Goal: Information Seeking & Learning: Understand process/instructions

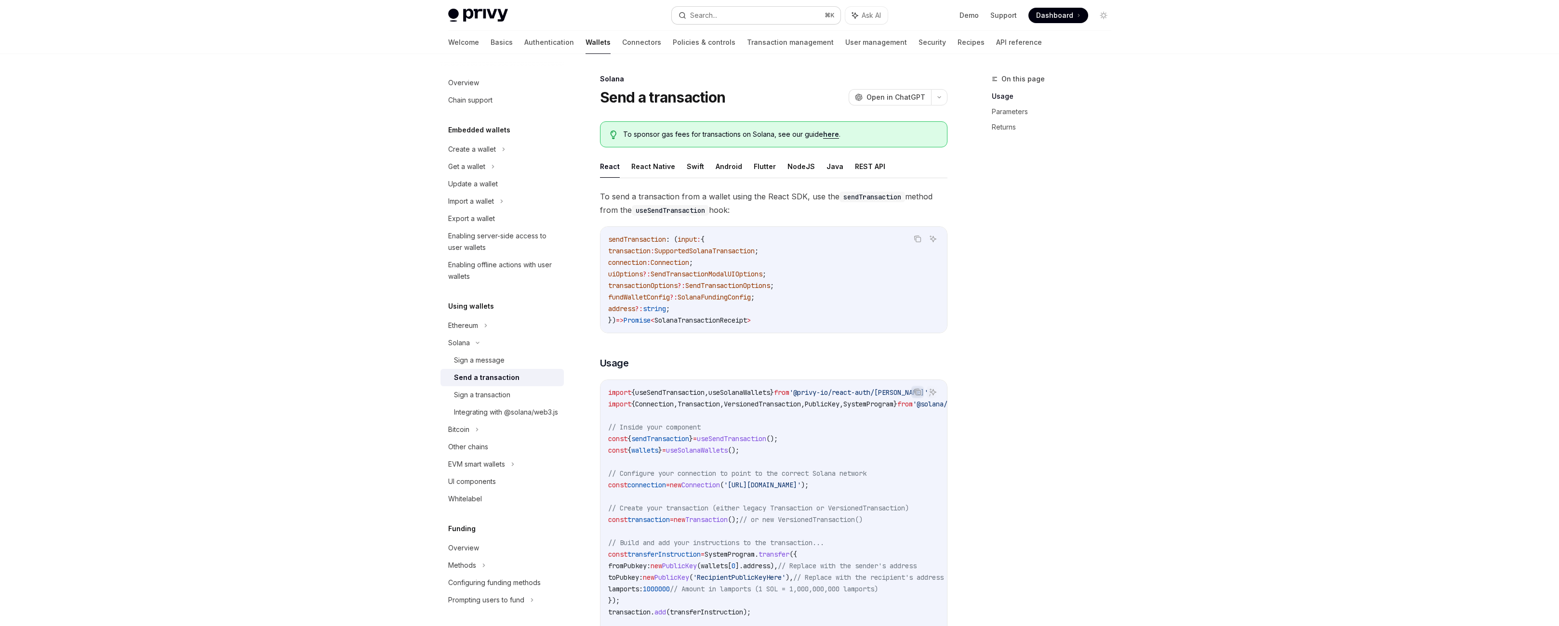
click at [728, 13] on button "Search... ⌘ K" at bounding box center [756, 15] width 169 height 17
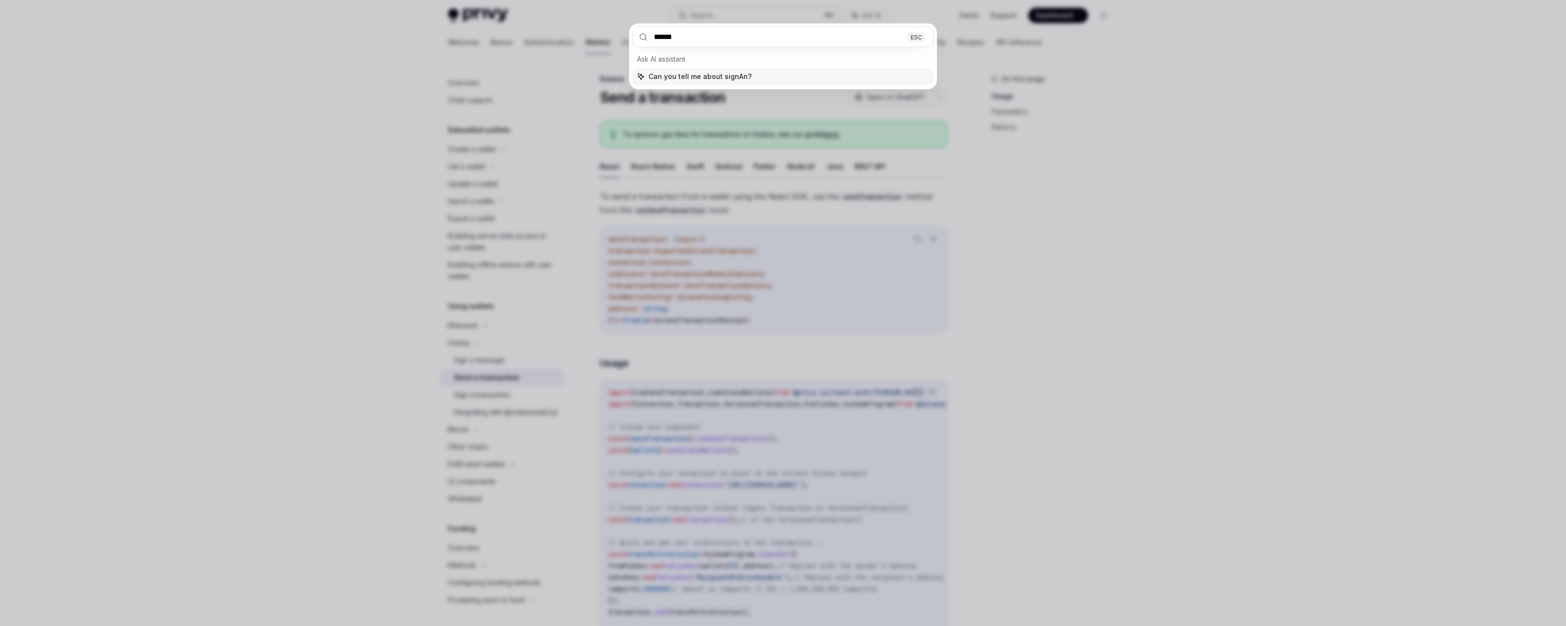
type input "*******"
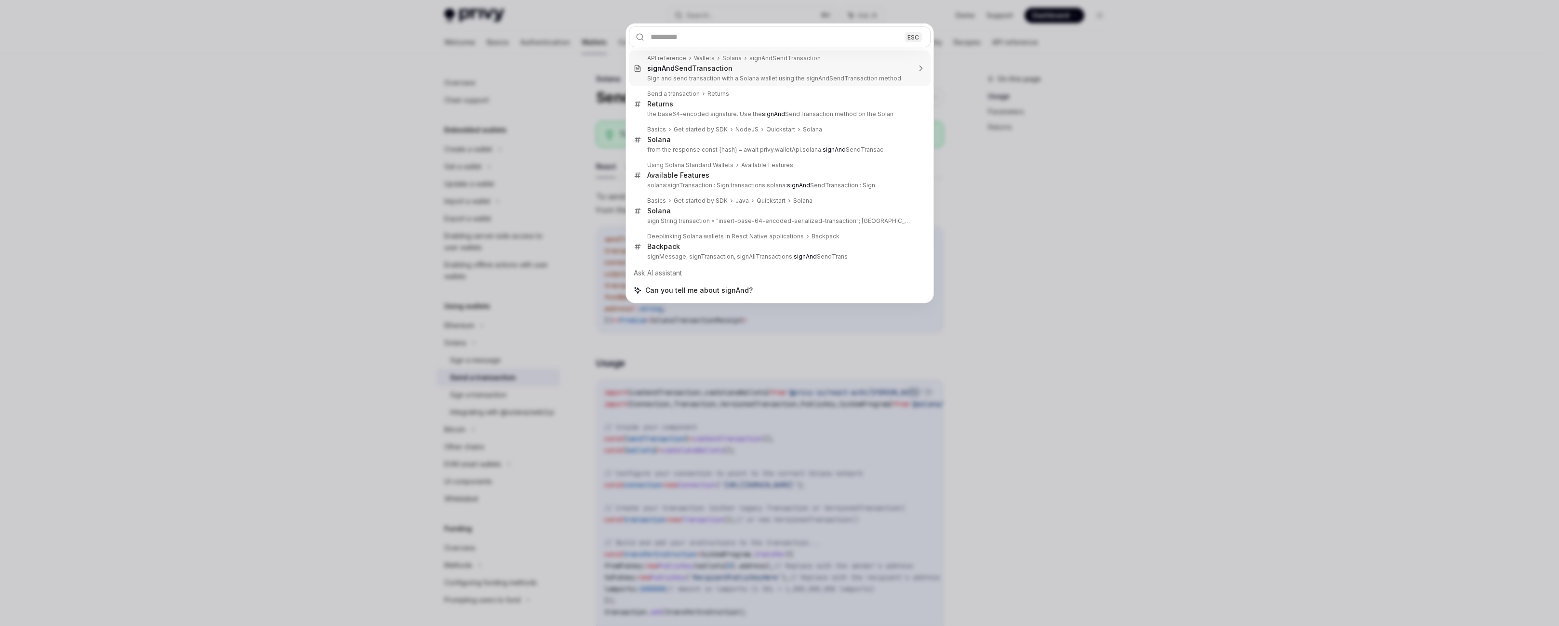
type textarea "*"
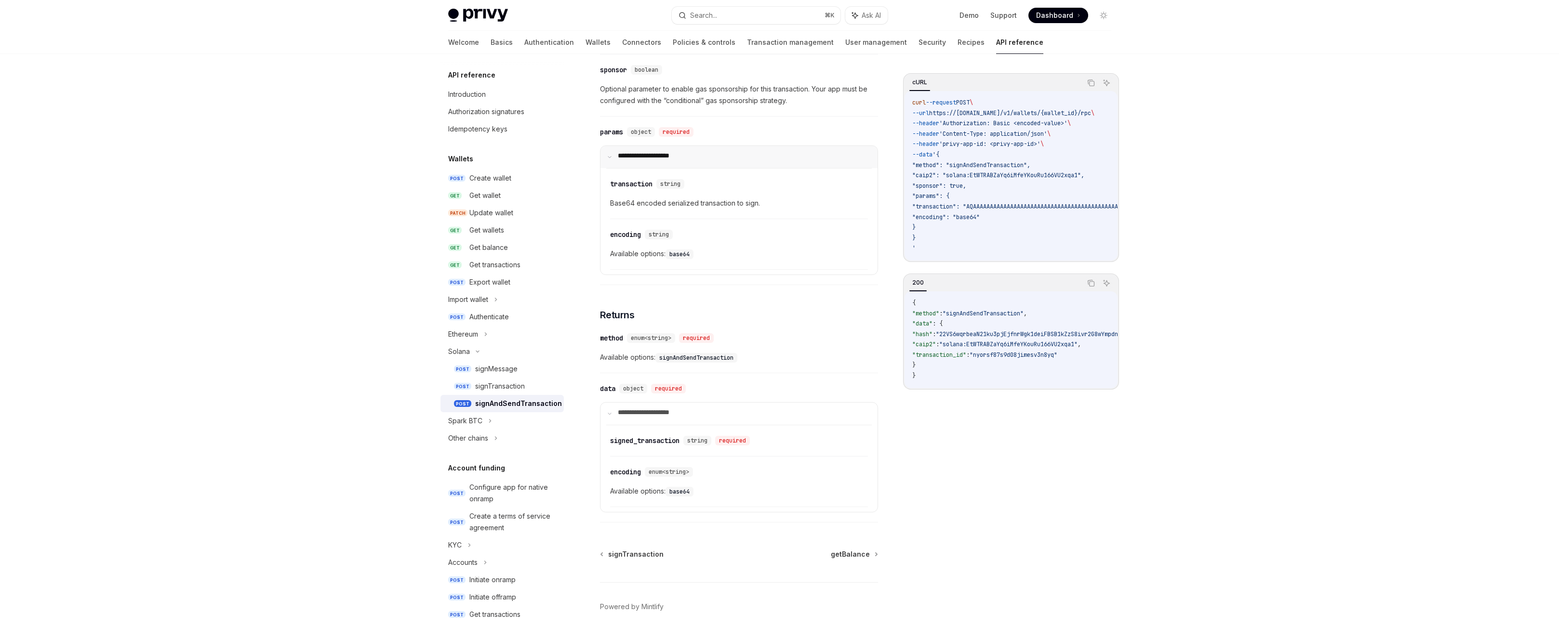
scroll to position [525, 0]
click at [638, 105] on span "Optional parameter to enable gas sponsorship for this transaction. Your app mus…" at bounding box center [739, 93] width 278 height 23
click at [712, 105] on span "Optional parameter to enable gas sponsorship for this transaction. Your app mus…" at bounding box center [739, 93] width 278 height 23
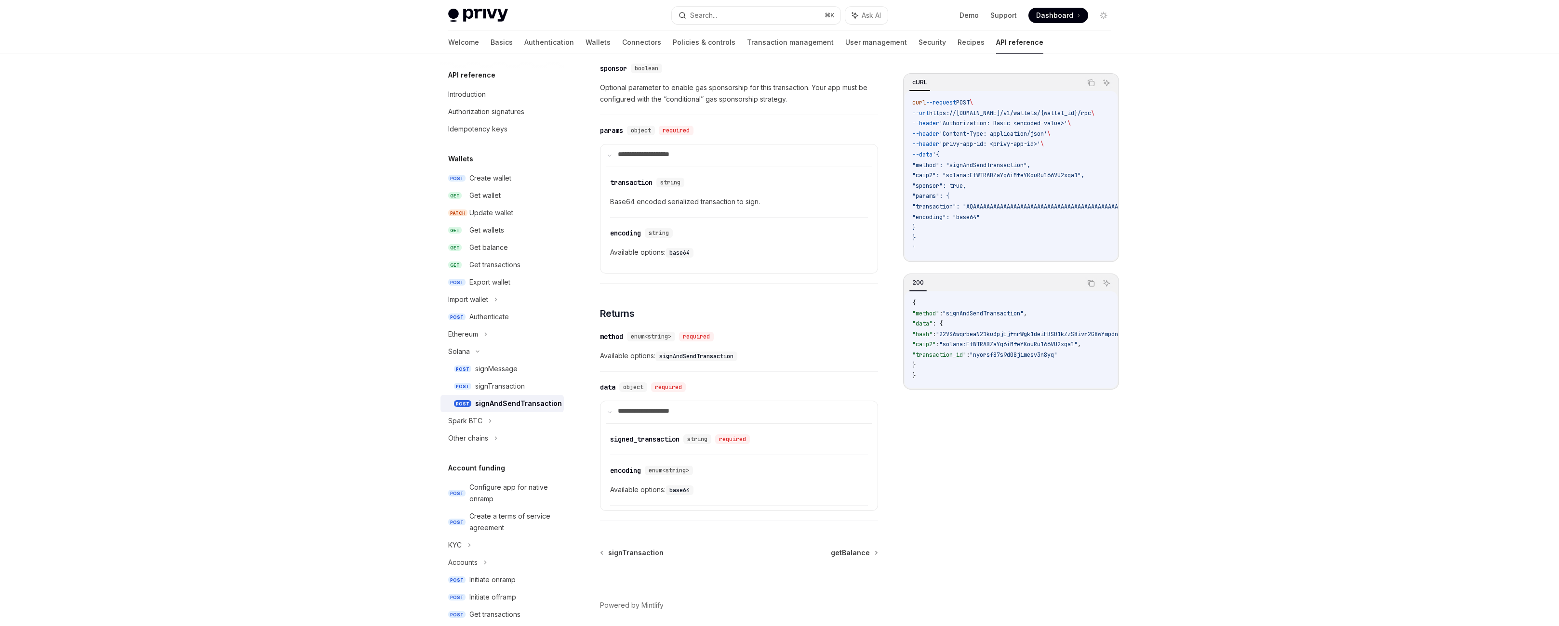
click at [638, 105] on span "Optional parameter to enable gas sponsorship for this transaction. Your app mus…" at bounding box center [739, 93] width 278 height 23
click at [722, 105] on span "Optional parameter to enable gas sponsorship for this transaction. Your app mus…" at bounding box center [739, 93] width 278 height 23
drag, startPoint x: 820, startPoint y: 249, endPoint x: 550, endPoint y: 220, distance: 271.4
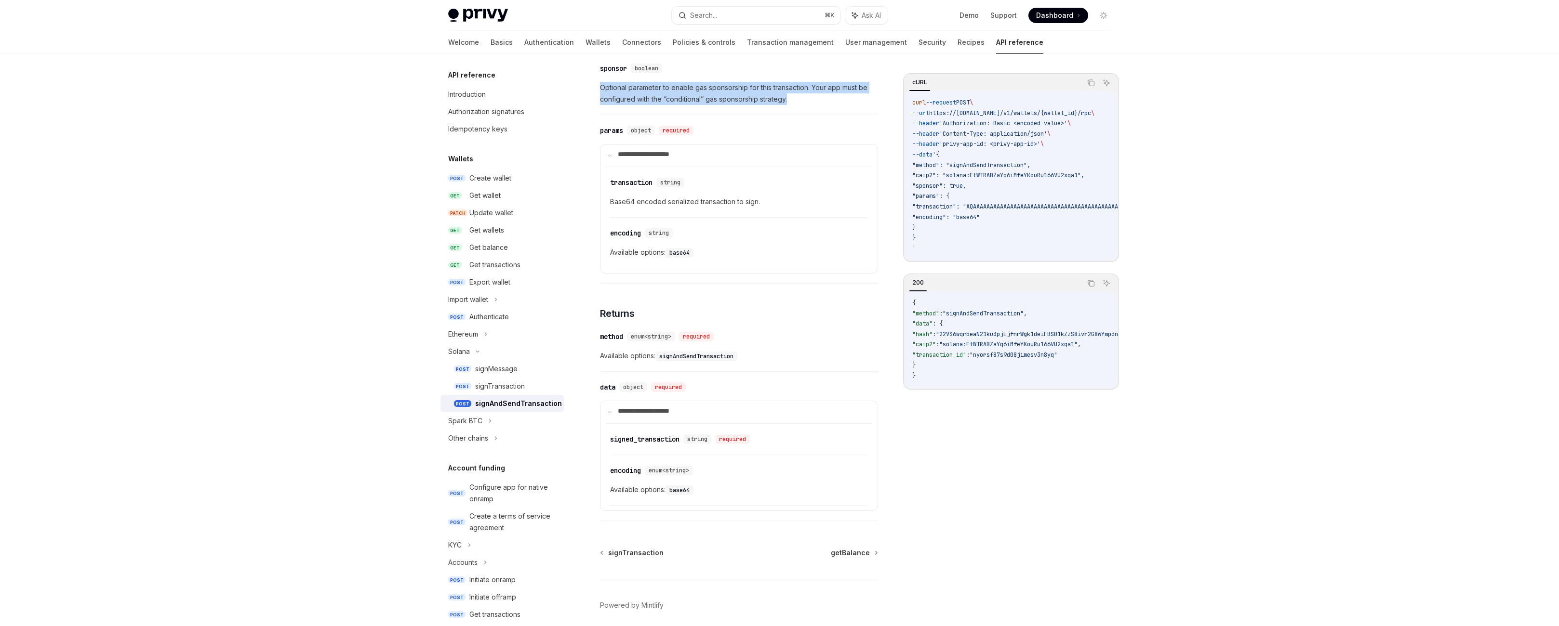
click at [550, 220] on div "Solana signAndSendTransaction OpenAI Open in ChatGPT Sign and send transaction …" at bounding box center [648, 106] width 463 height 1116
drag, startPoint x: 567, startPoint y: 224, endPoint x: 823, endPoint y: 258, distance: 258.2
click at [823, 115] on div "​ sponsor boolean Optional parameter to enable gas sponsorship for this transac…" at bounding box center [739, 86] width 278 height 57
click at [836, 105] on span "Optional parameter to enable gas sponsorship for this transaction. Your app mus…" at bounding box center [739, 93] width 278 height 23
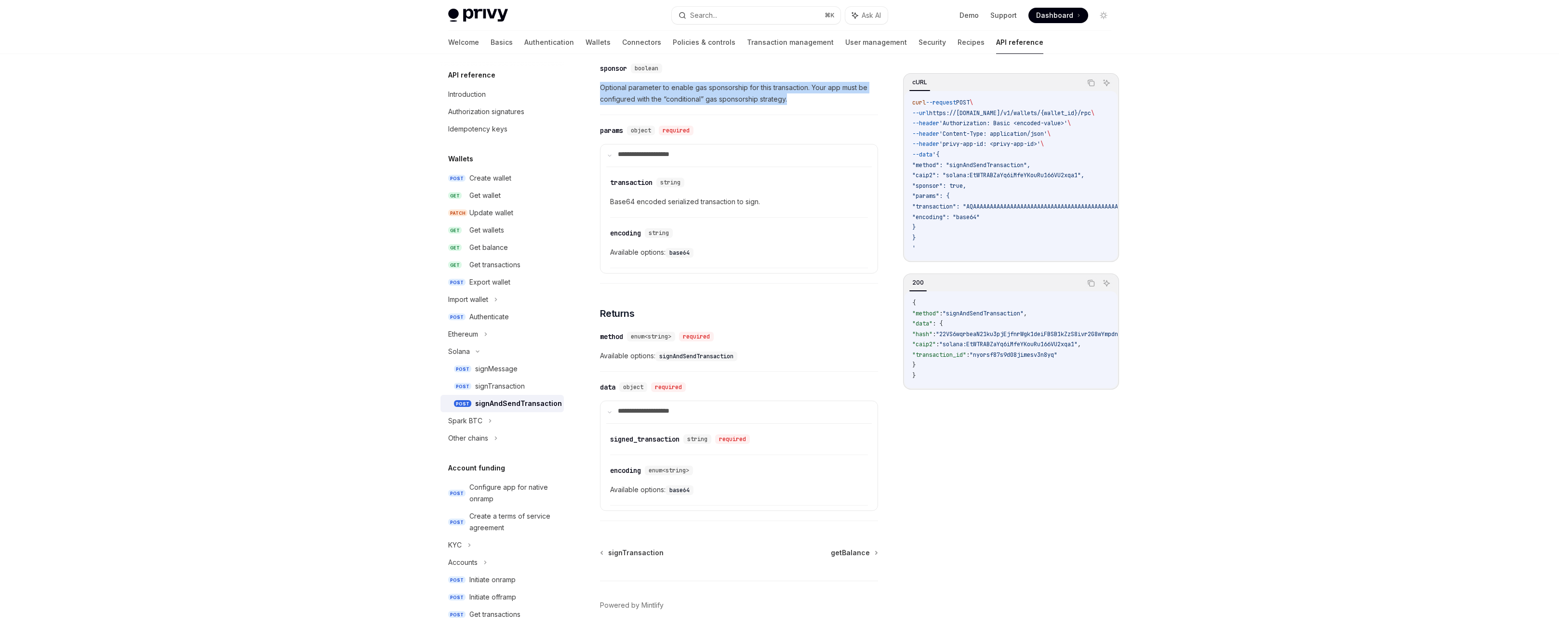
drag, startPoint x: 814, startPoint y: 241, endPoint x: 555, endPoint y: 231, distance: 259.9
click at [600, 105] on span "Optional parameter to enable gas sponsorship for this transaction. Your app mus…" at bounding box center [739, 93] width 278 height 23
drag, startPoint x: 598, startPoint y: 238, endPoint x: 759, endPoint y: 249, distance: 161.3
click at [759, 115] on div "​ sponsor boolean Optional parameter to enable gas sponsorship for this transac…" at bounding box center [739, 86] width 278 height 57
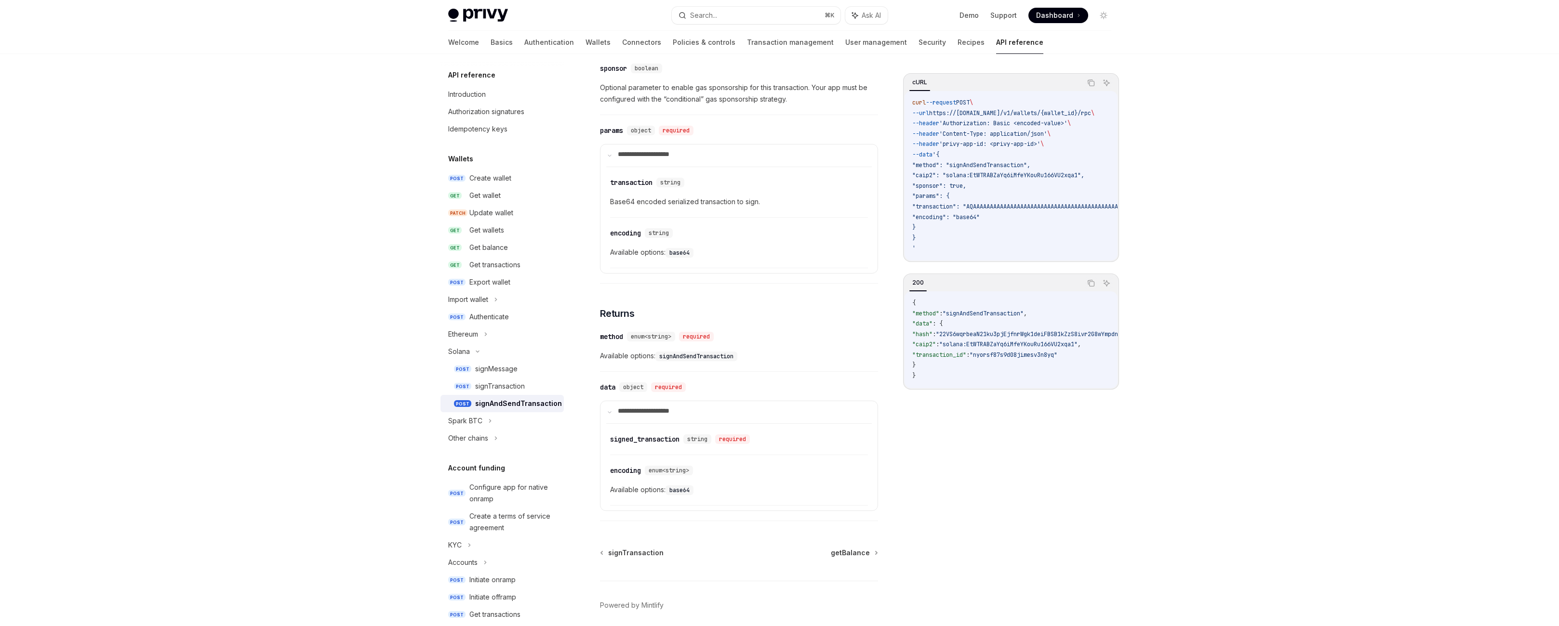
click at [759, 115] on div "​ sponsor boolean Optional parameter to enable gas sponsorship for this transac…" at bounding box center [739, 86] width 278 height 57
click at [600, 167] on summary "**********" at bounding box center [738, 156] width 277 height 22
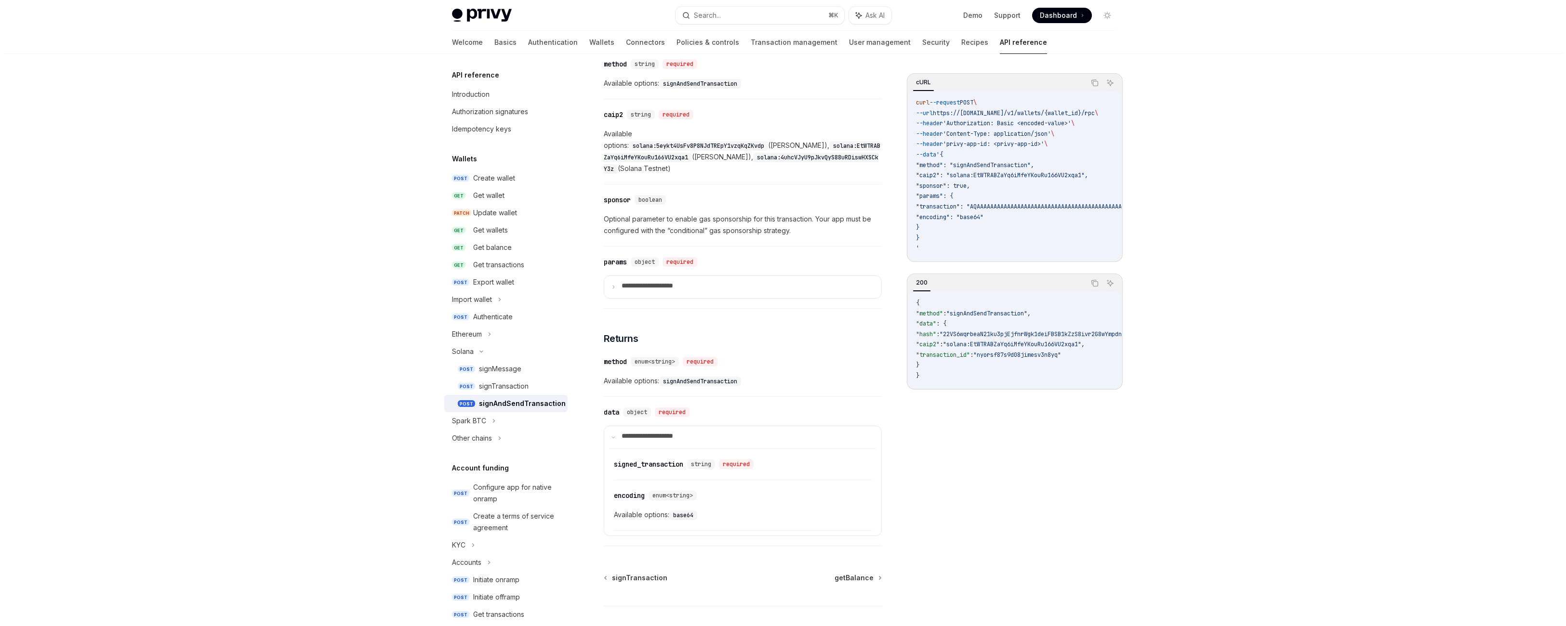
scroll to position [64, 0]
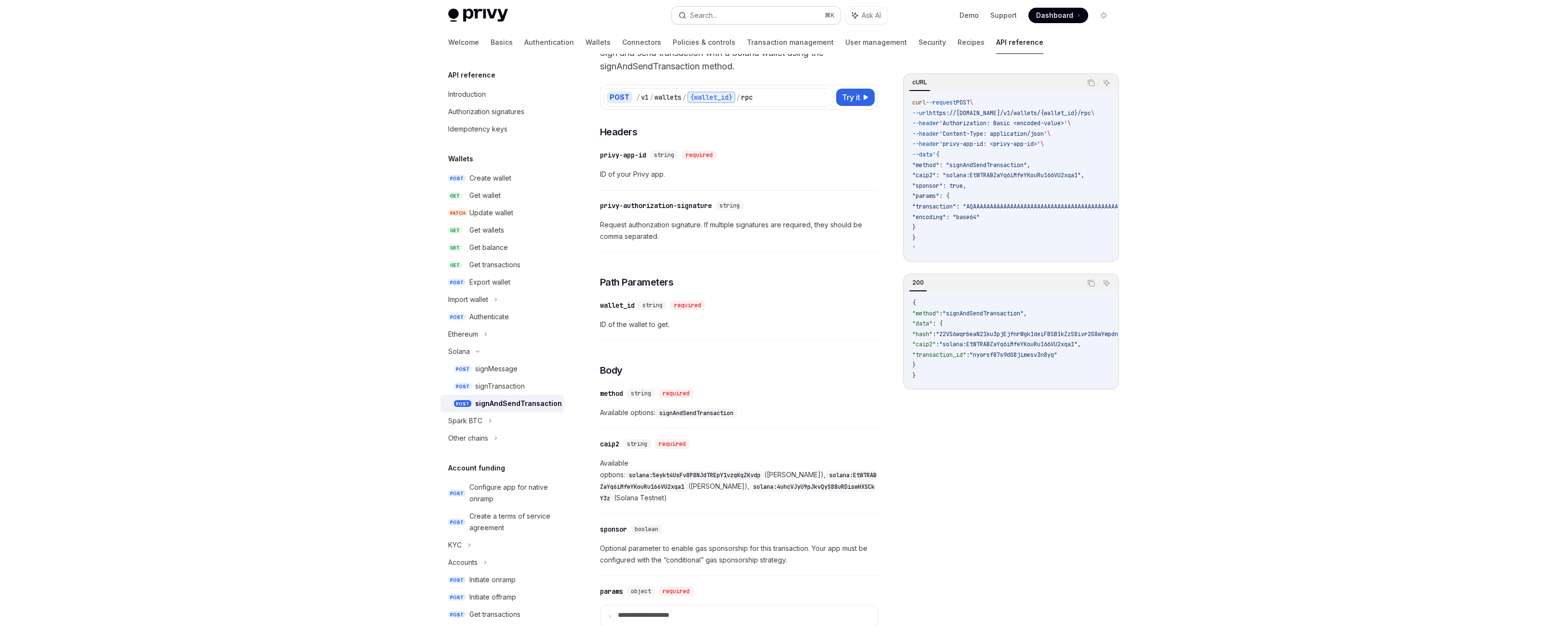
click at [720, 16] on button "Search... ⌘ K" at bounding box center [756, 15] width 169 height 17
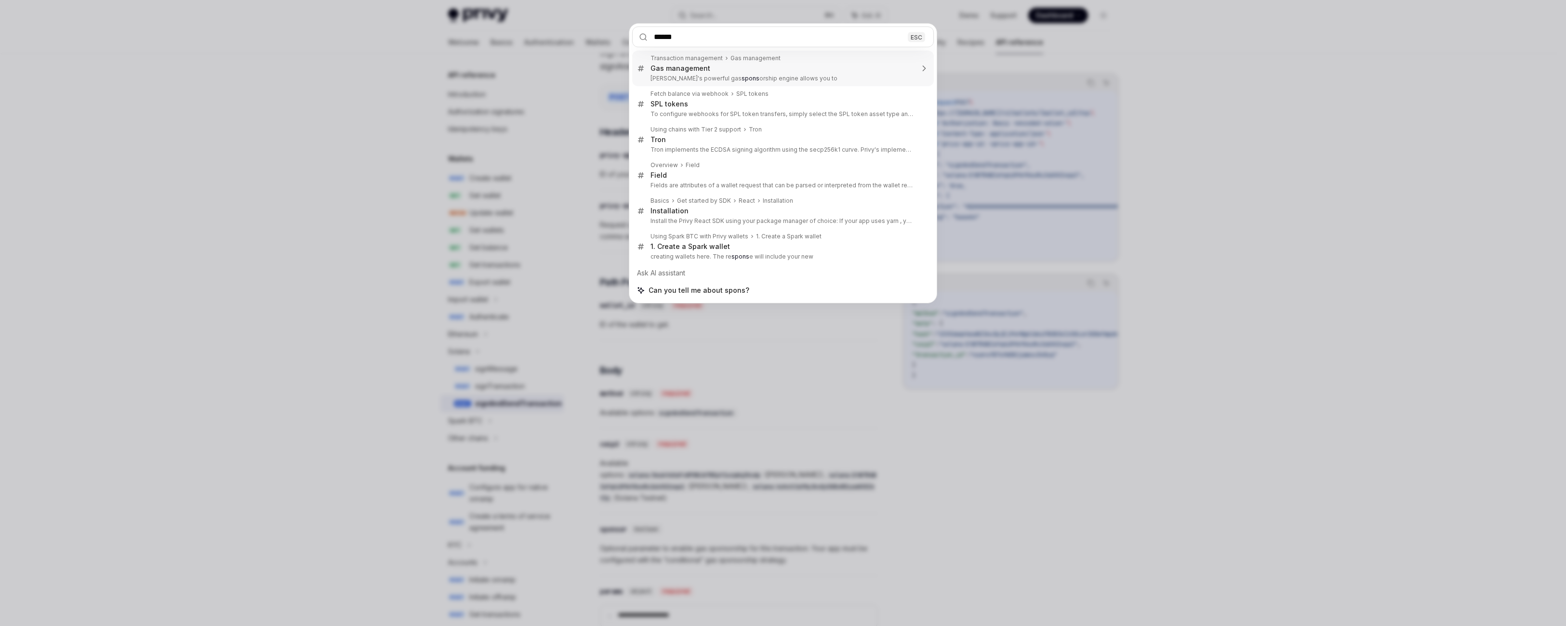
type input "*******"
type textarea "*"
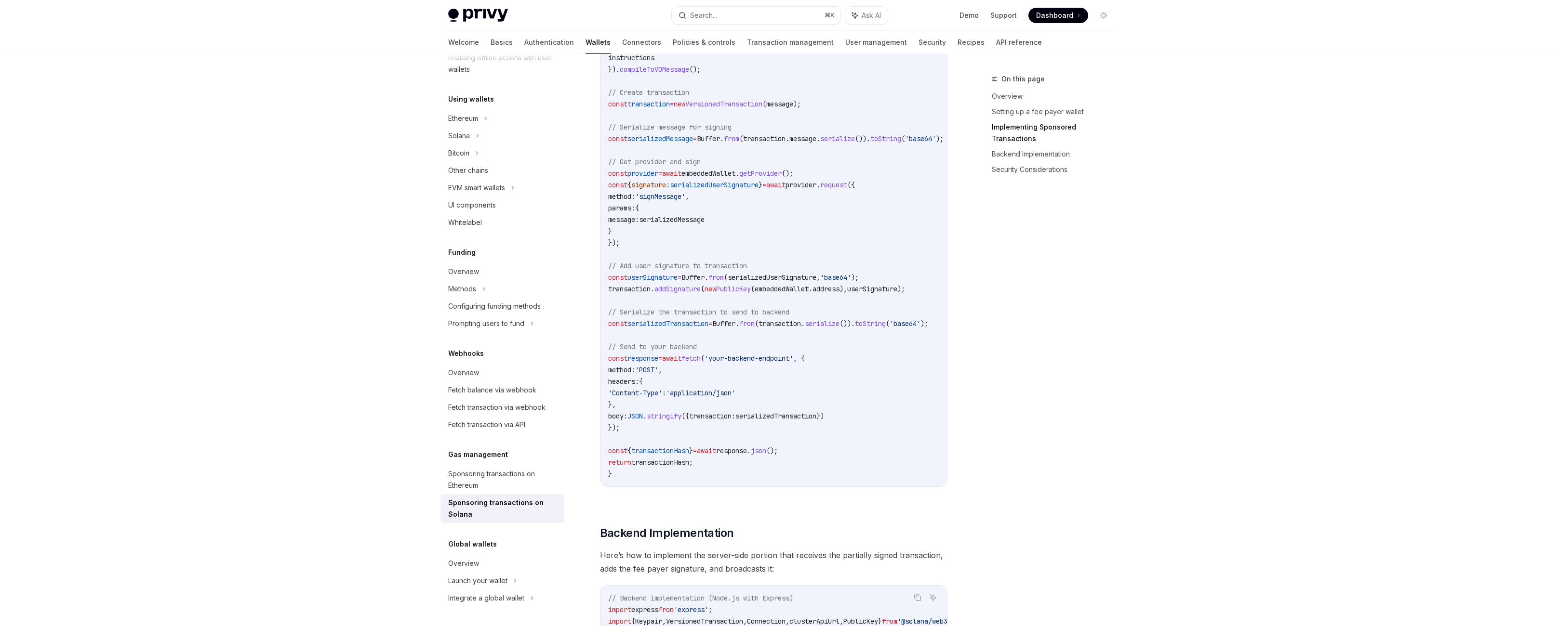
scroll to position [1198, 0]
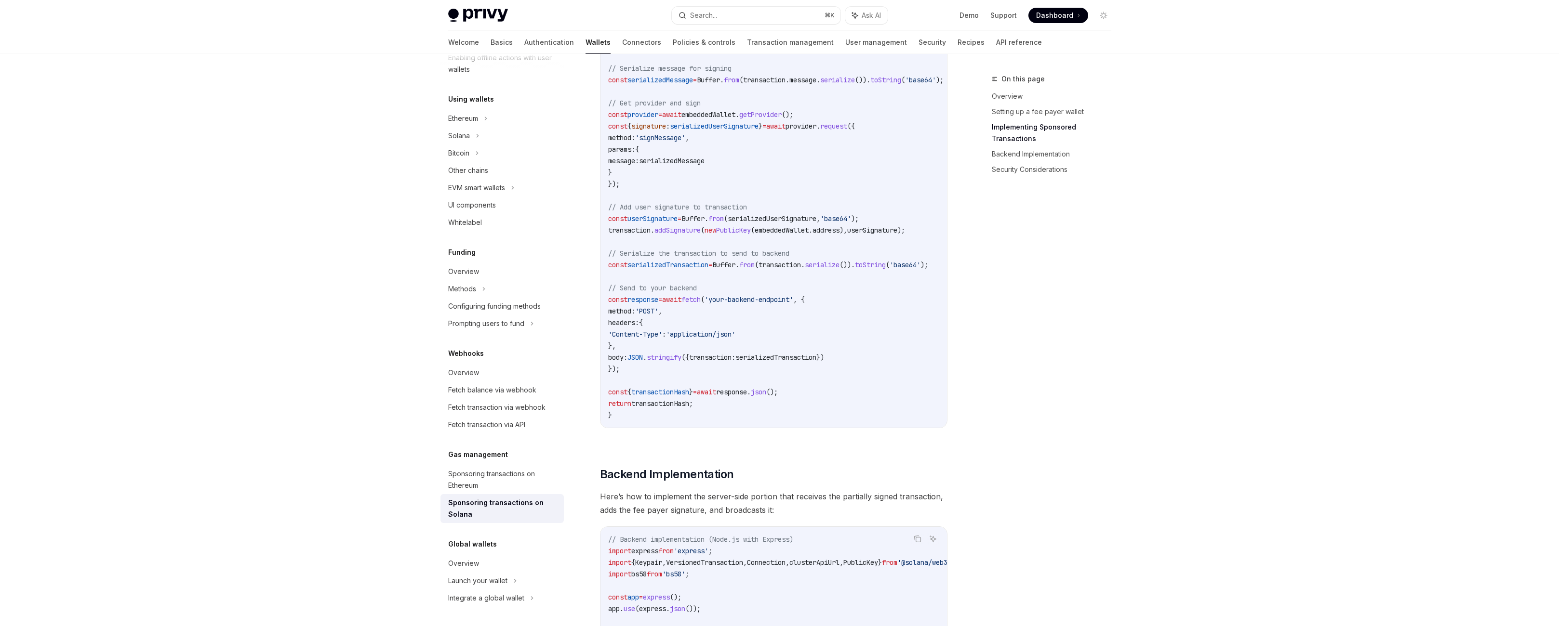
click at [626, 280] on code "import { useSolanaWallets } from '@privy-io/react-auth/solana' ; import { Trans…" at bounding box center [787, 57] width 359 height 729
drag, startPoint x: 589, startPoint y: 259, endPoint x: 786, endPoint y: 253, distance: 196.7
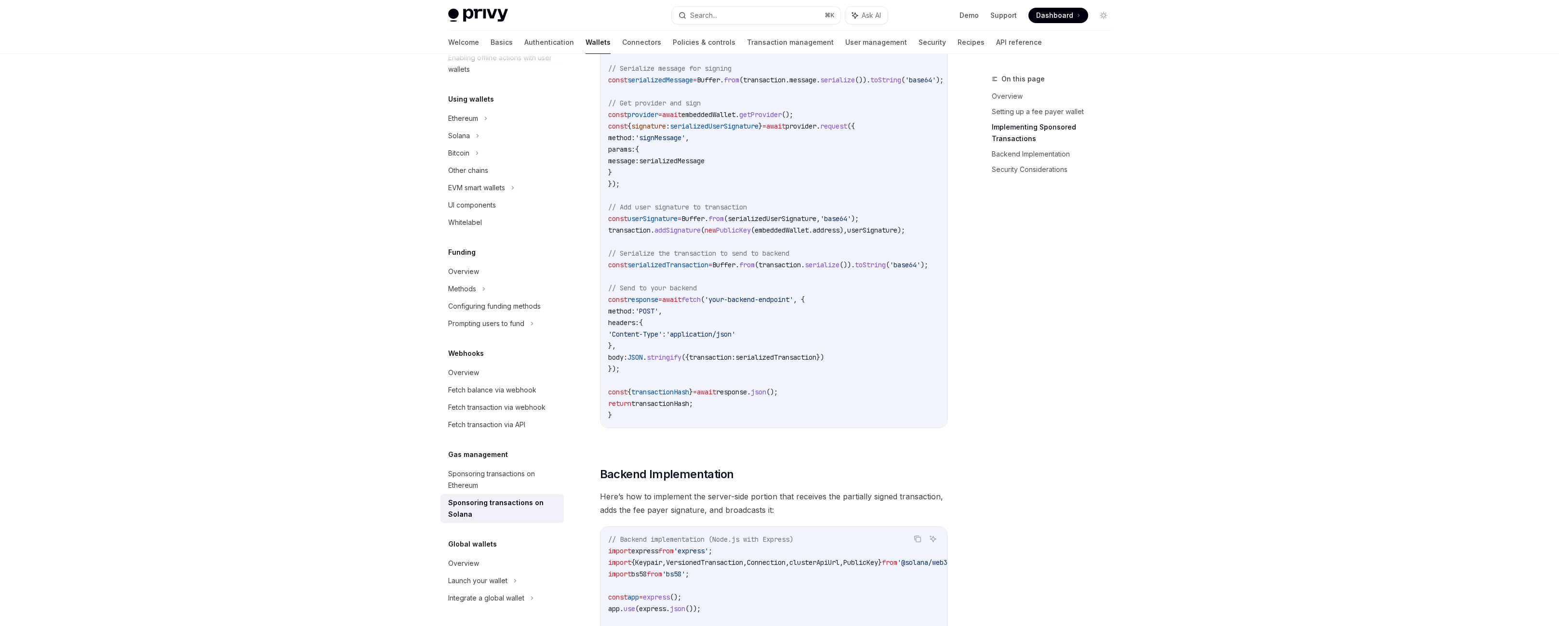
click at [786, 253] on code "import { useSolanaWallets } from '@privy-io/react-auth/solana' ; import { Trans…" at bounding box center [787, 57] width 359 height 729
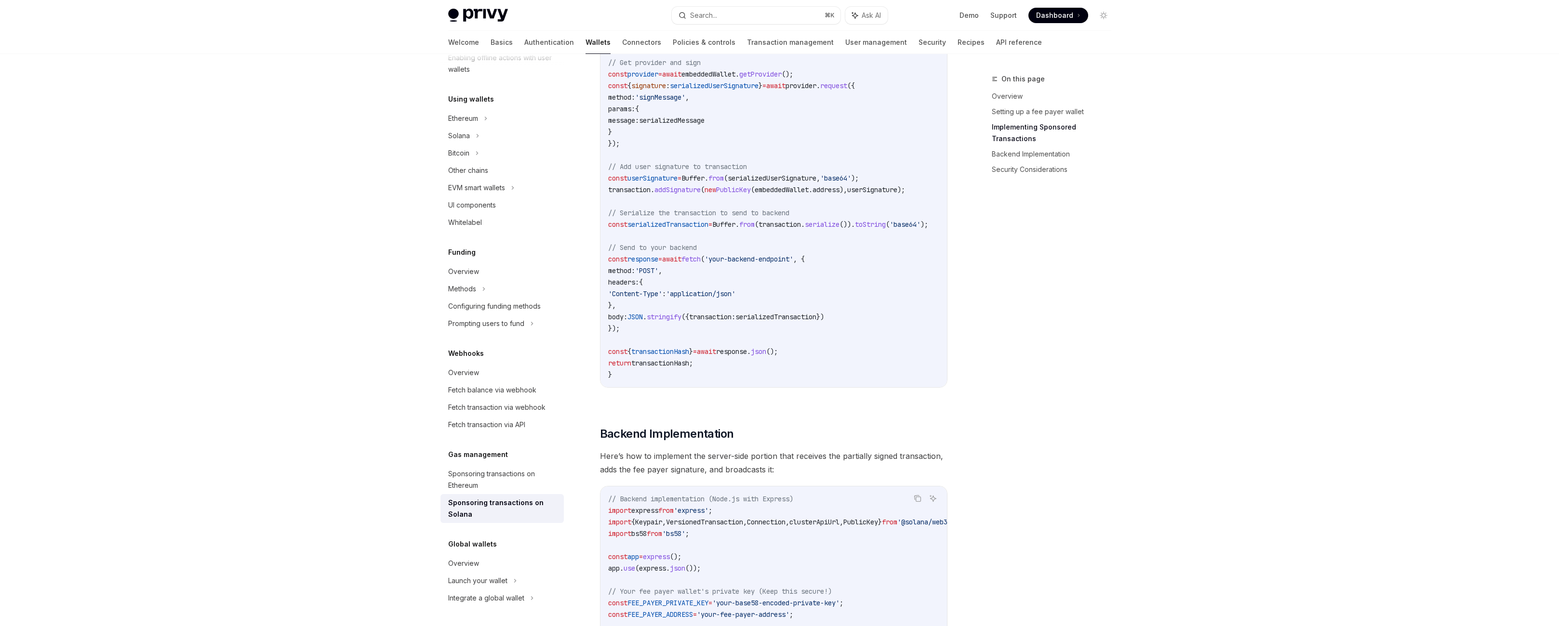
scroll to position [1238, 0]
copy span "feePayerAddress"
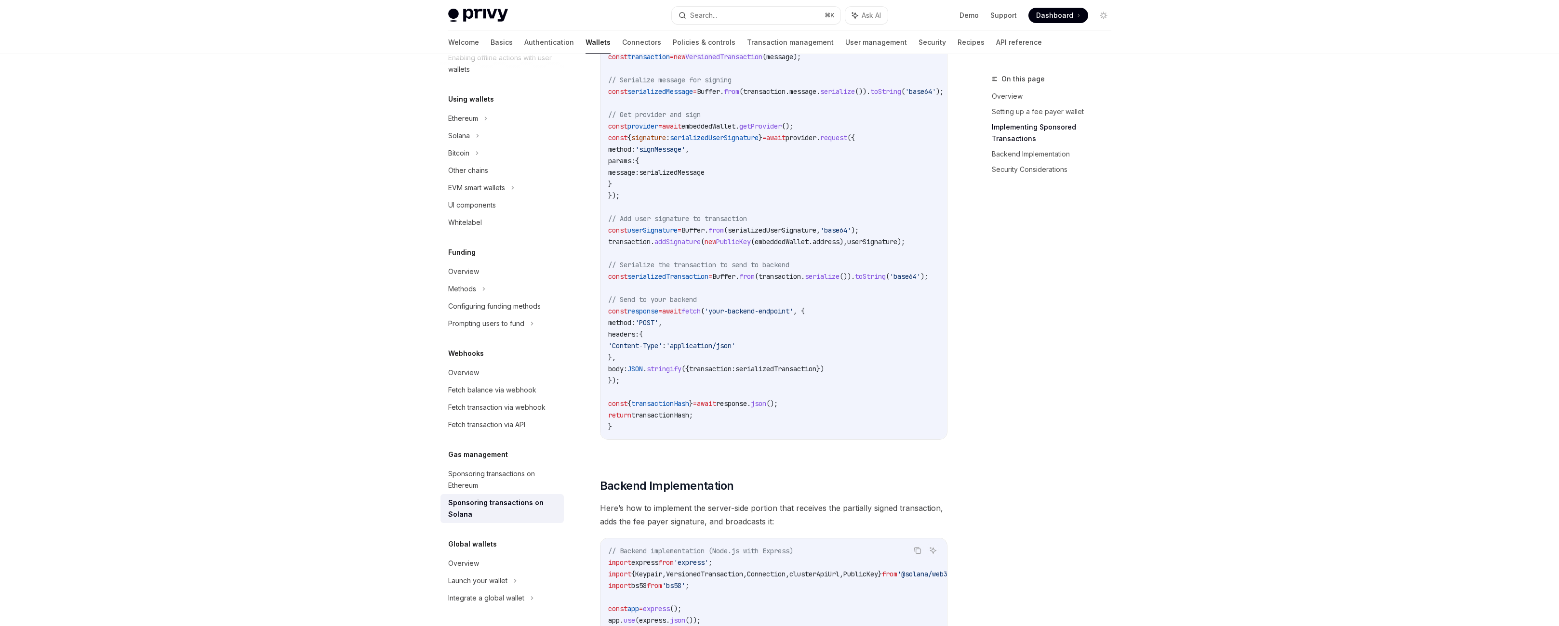
scroll to position [1022, 0]
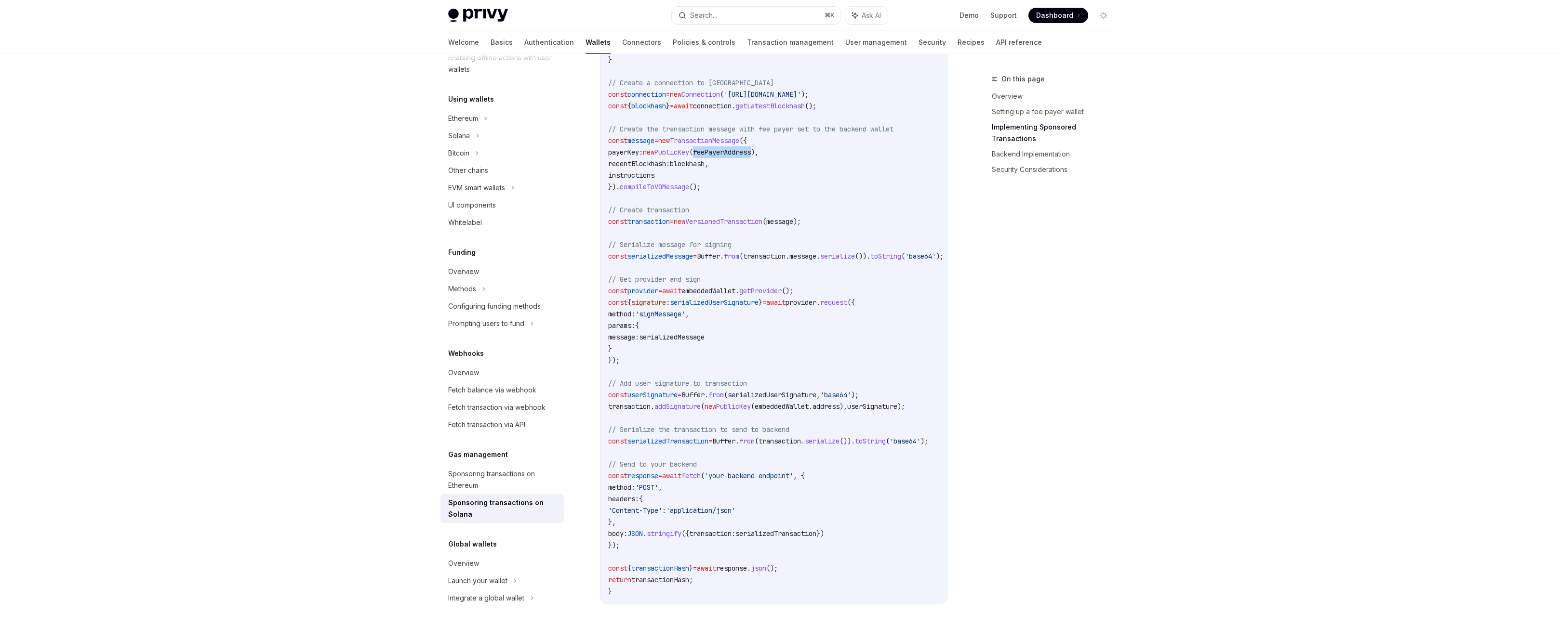
click at [643, 6] on span "wallets" at bounding box center [644, 2] width 27 height 9
click at [712, 18] on span "wallets" at bounding box center [698, 13] width 27 height 9
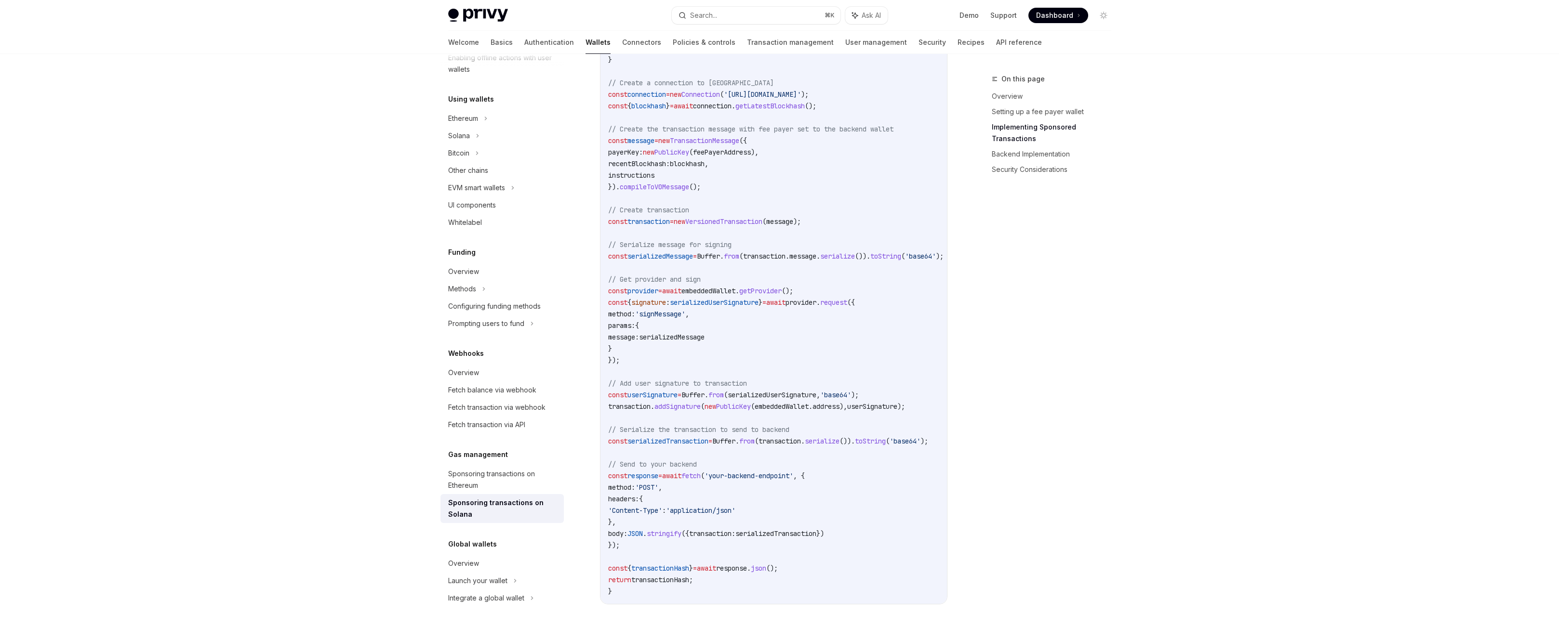
click at [666, 18] on span "embeddedWallet" at bounding box center [654, 13] width 54 height 9
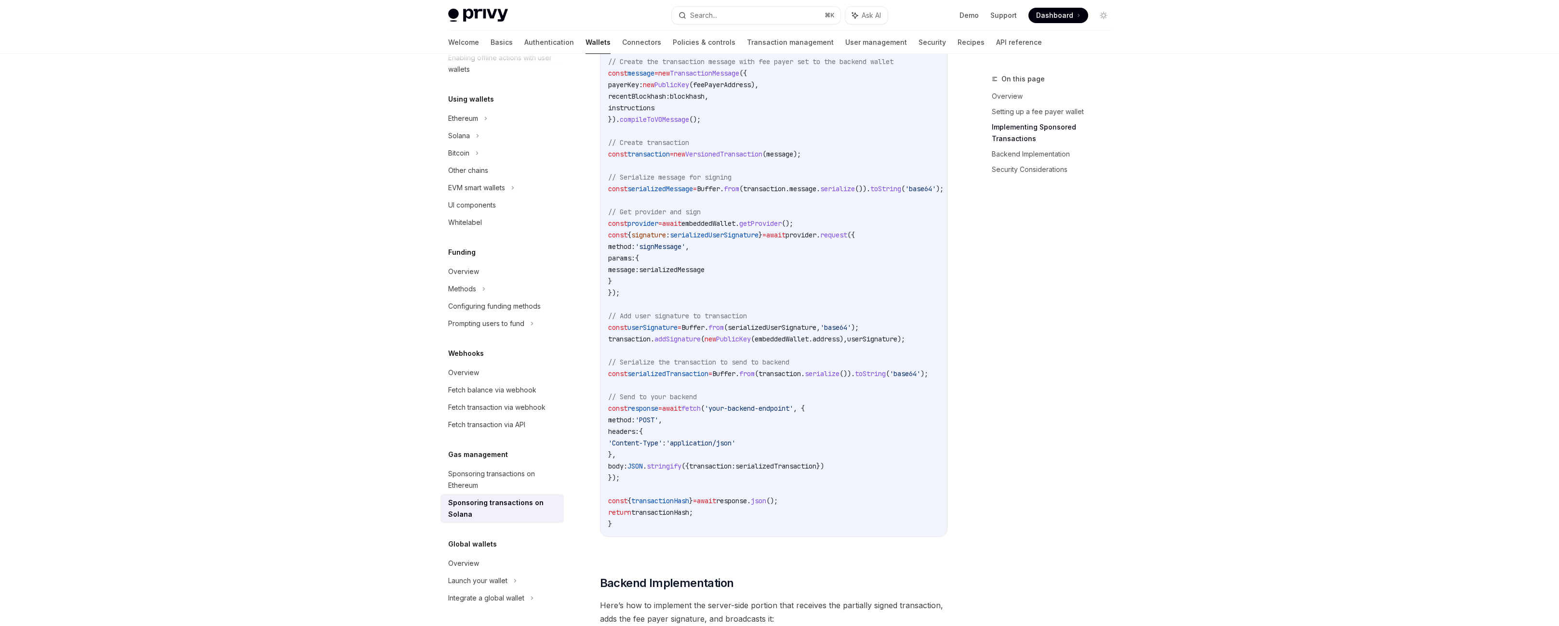
scroll to position [1093, 0]
copy span "embeddedWallet"
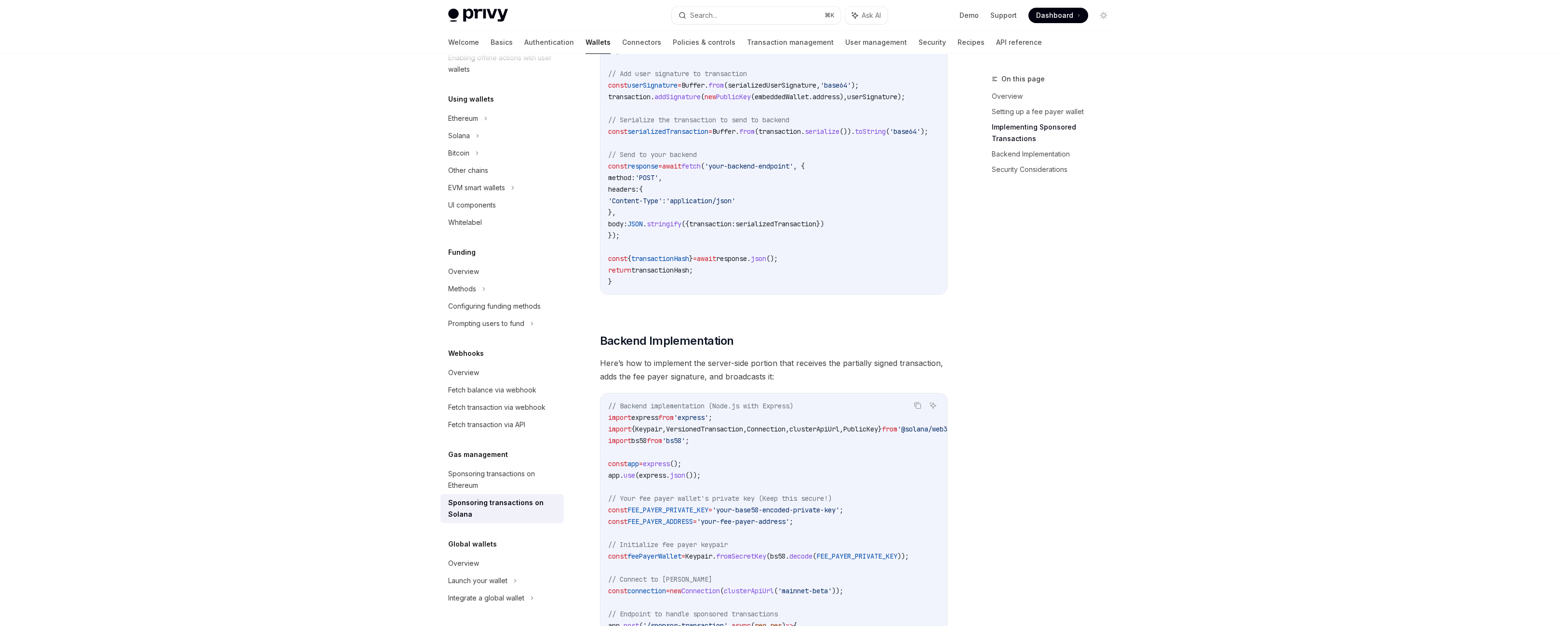
scroll to position [1332, 0]
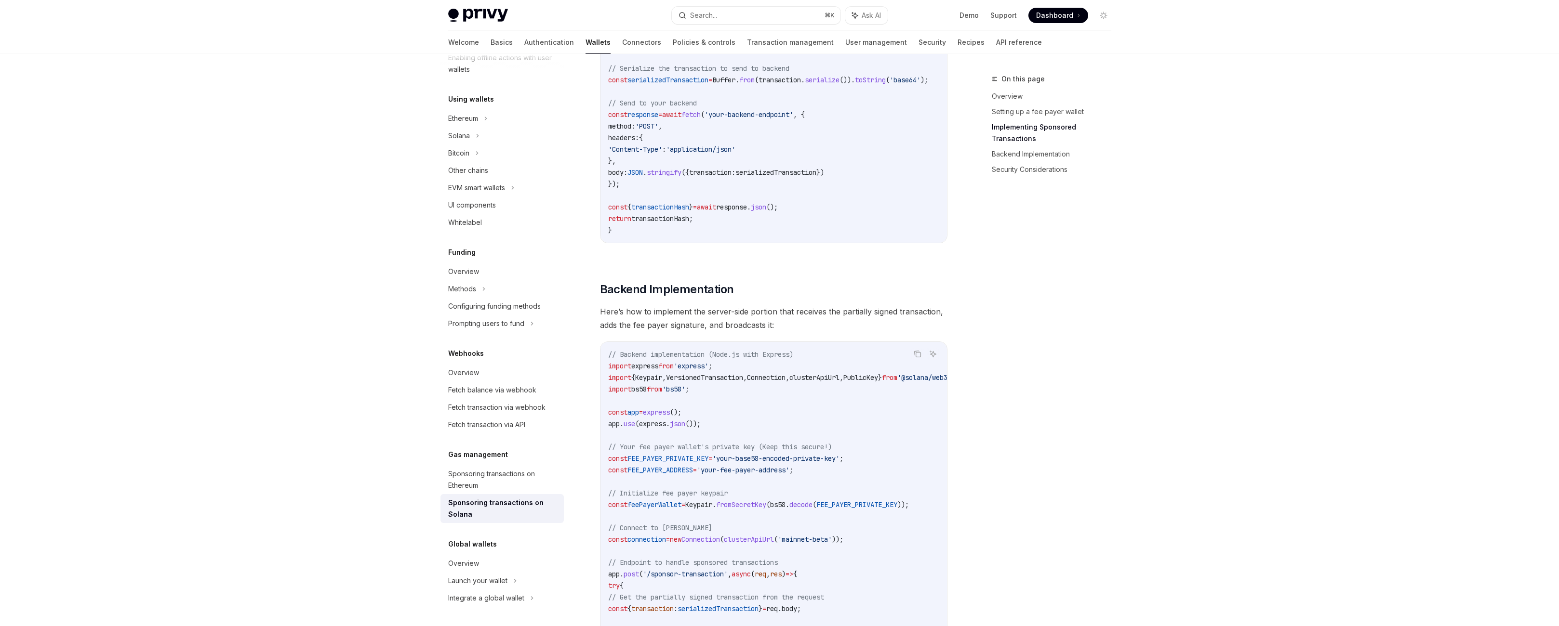
scroll to position [1399, 0]
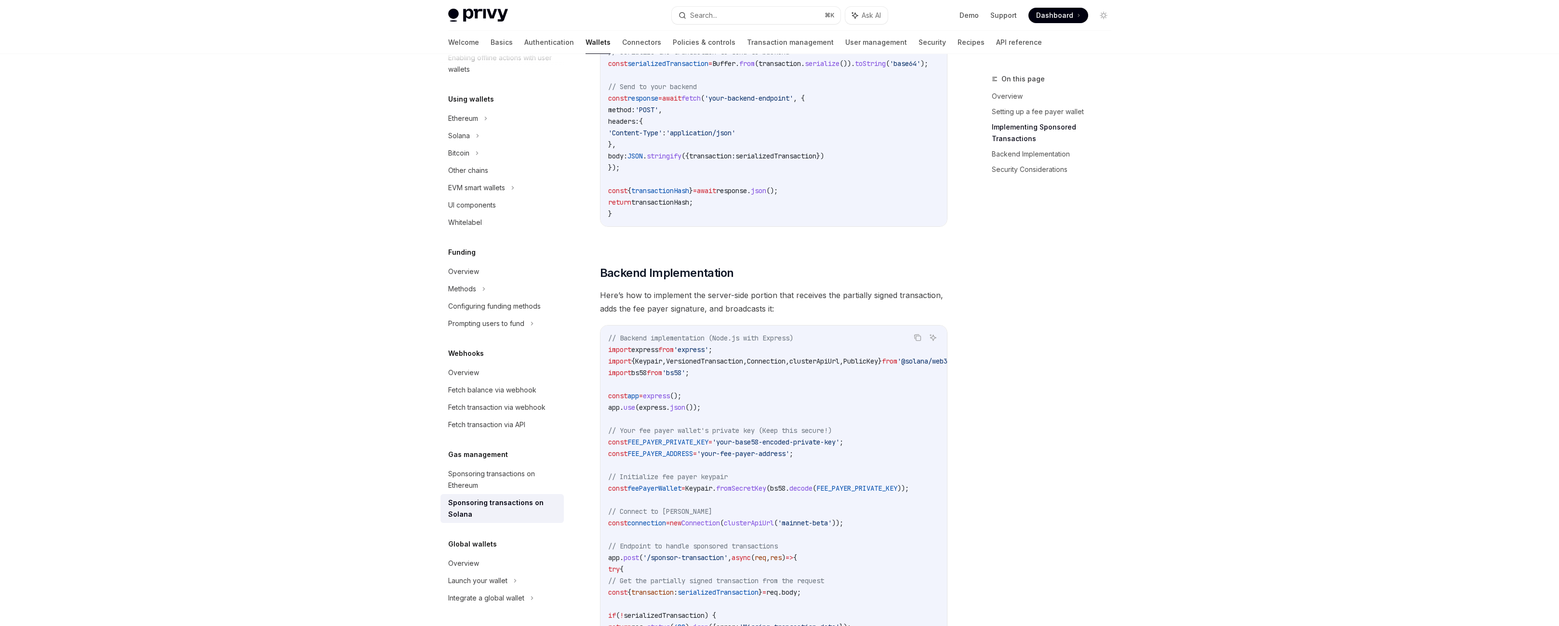
click at [809, 33] on span "embeddedWallet" at bounding box center [782, 29] width 54 height 9
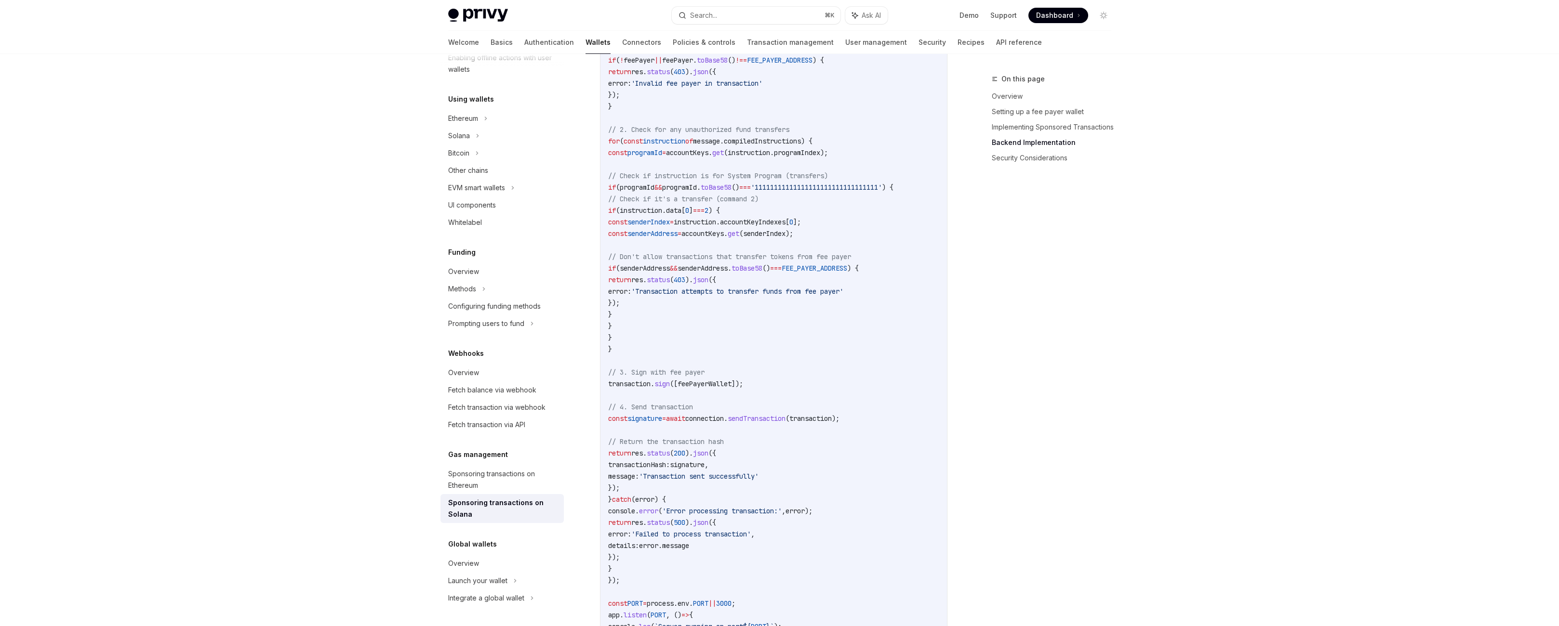
scroll to position [2146, 0]
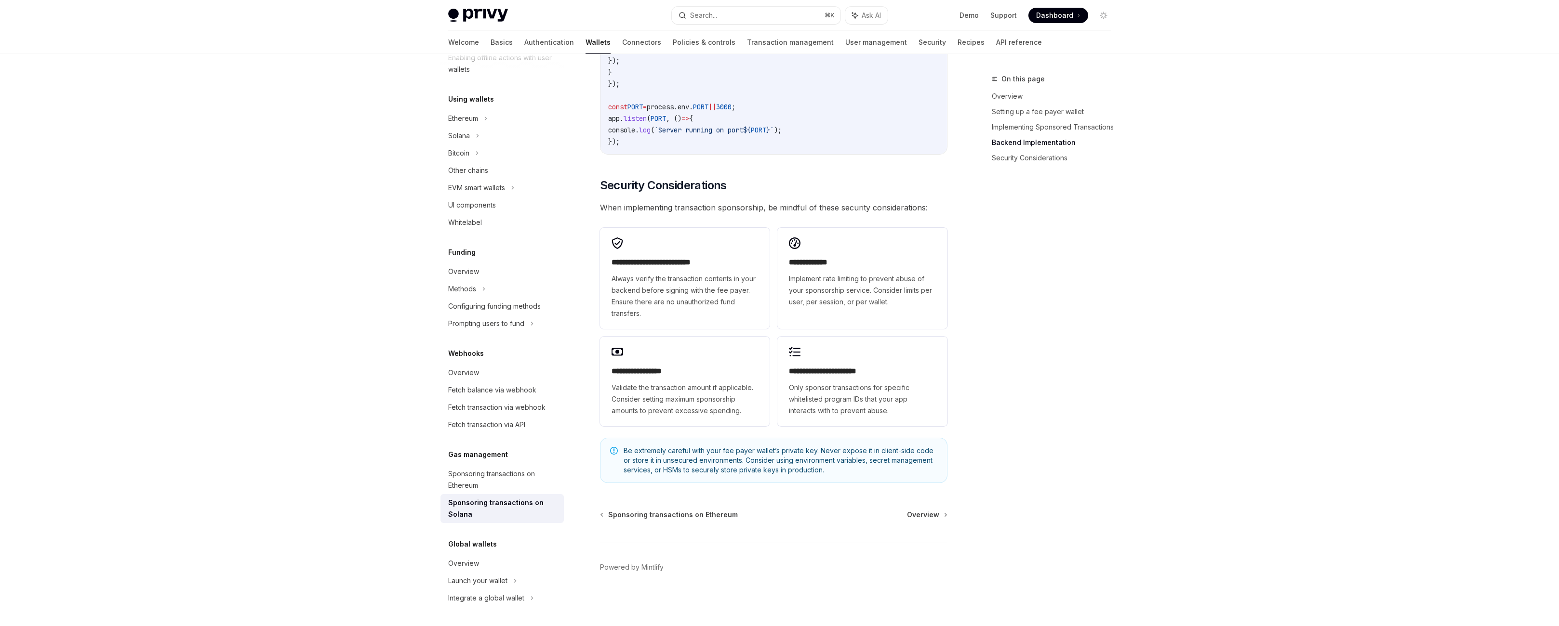
scroll to position [2734, 0]
click at [704, 271] on h2 "**********" at bounding box center [704, 264] width 184 height 14
click at [839, 308] on span "Implement rate limiting to prevent abuse of your sponsorship service. Consider …" at bounding box center [862, 290] width 147 height 35
click at [674, 391] on span "Validate the transaction amount if applicable. Consider setting maximum sponsor…" at bounding box center [685, 399] width 147 height 35
click at [824, 382] on span "Only sponsor transactions for specific whitelisted program IDs that your app in…" at bounding box center [862, 399] width 147 height 35
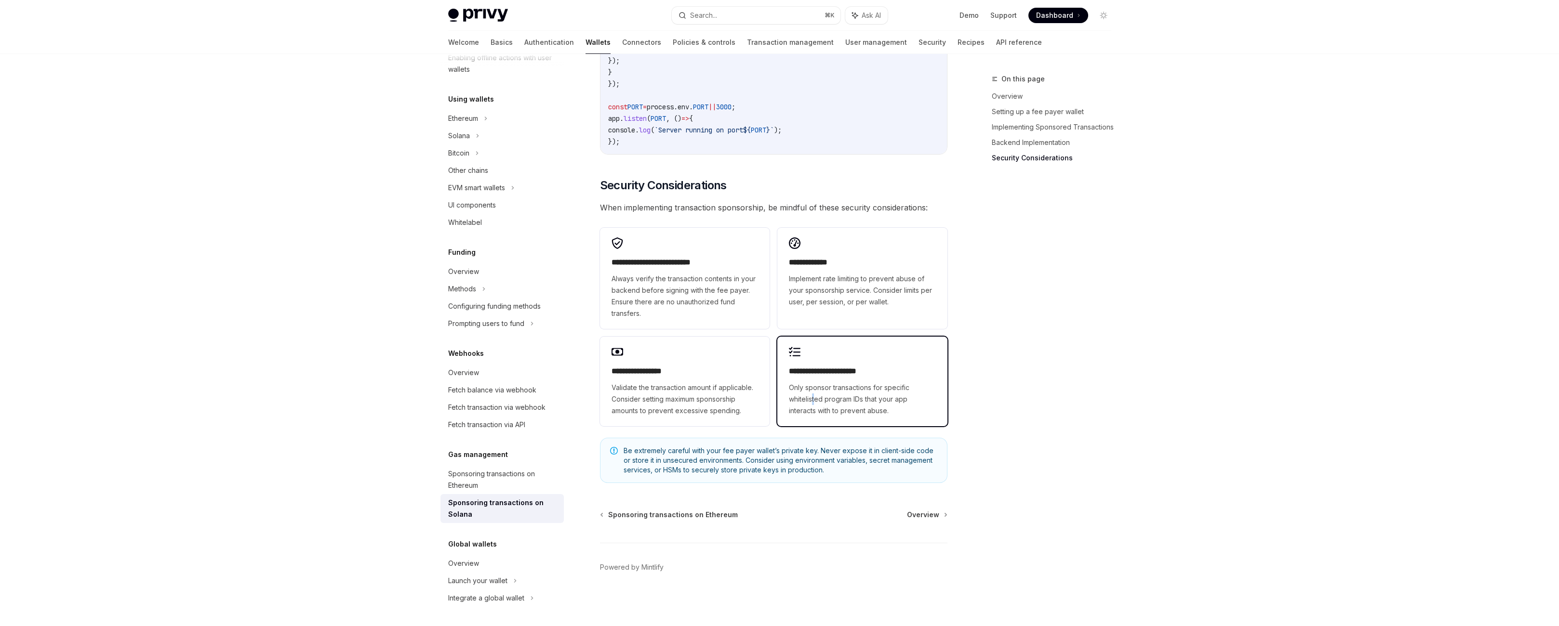
scroll to position [3428, 0]
click at [839, 382] on span "Only sponsor transactions for specific whitelisted program IDs that your app in…" at bounding box center [862, 399] width 147 height 35
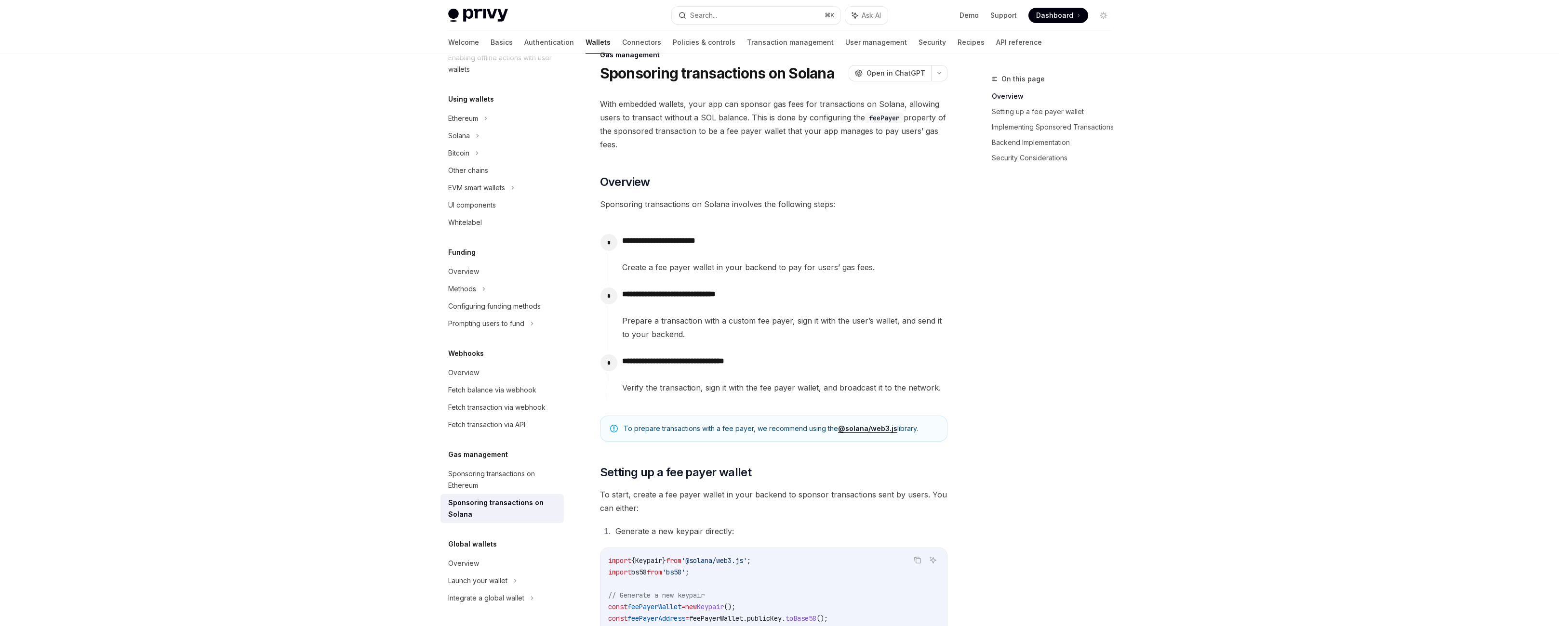
scroll to position [35, 0]
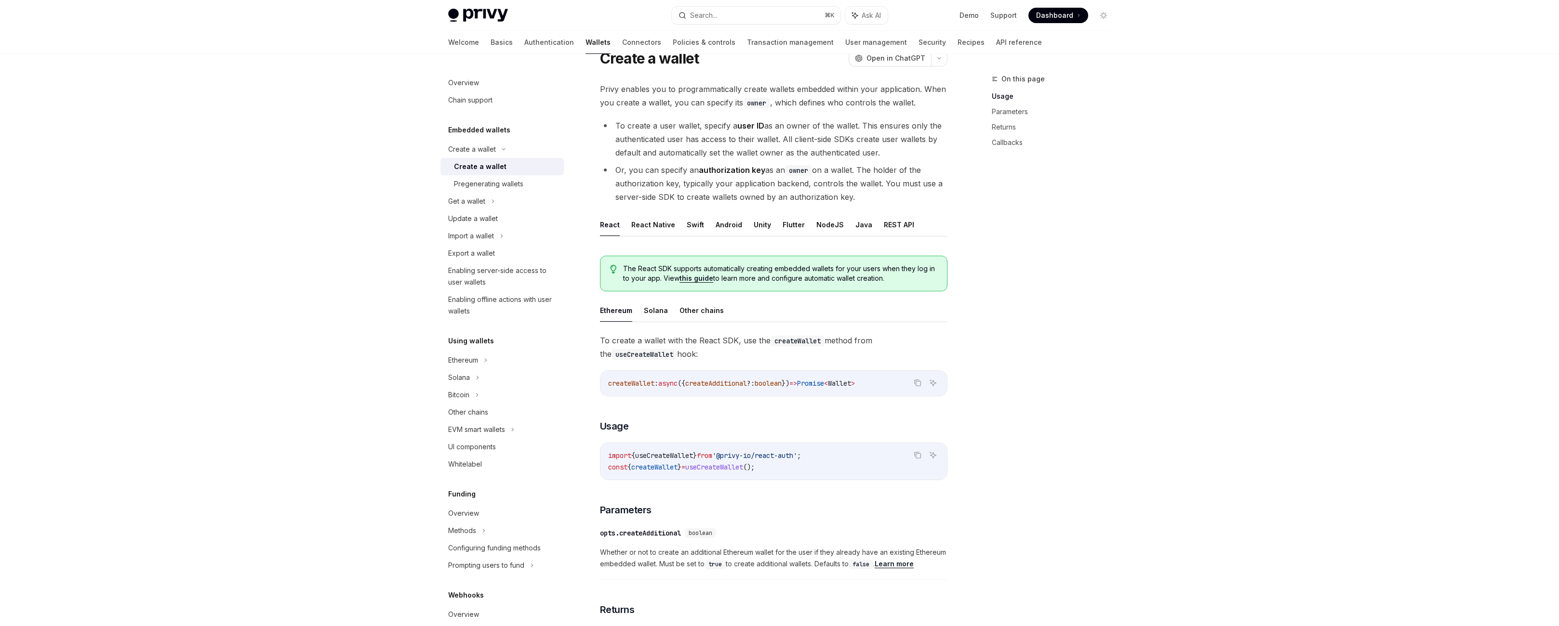
scroll to position [49, 0]
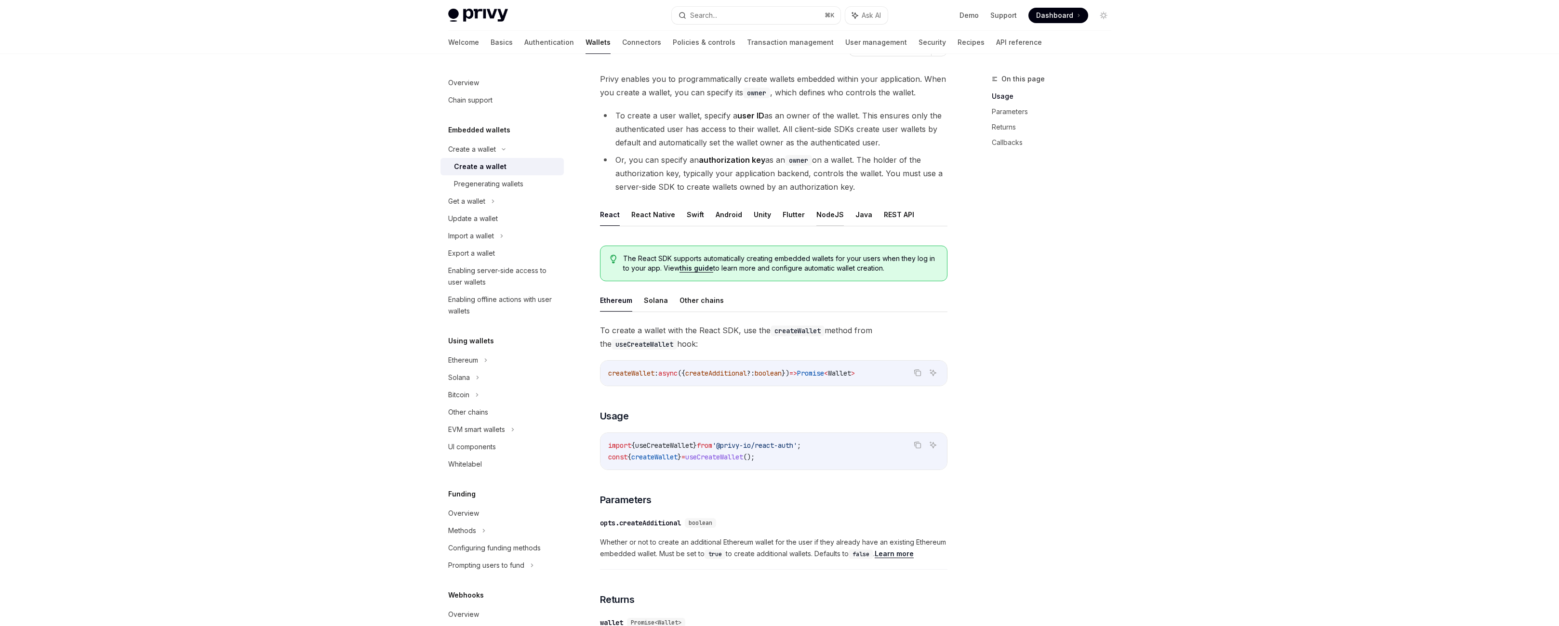
click at [827, 226] on button "NodeJS" at bounding box center [829, 214] width 27 height 23
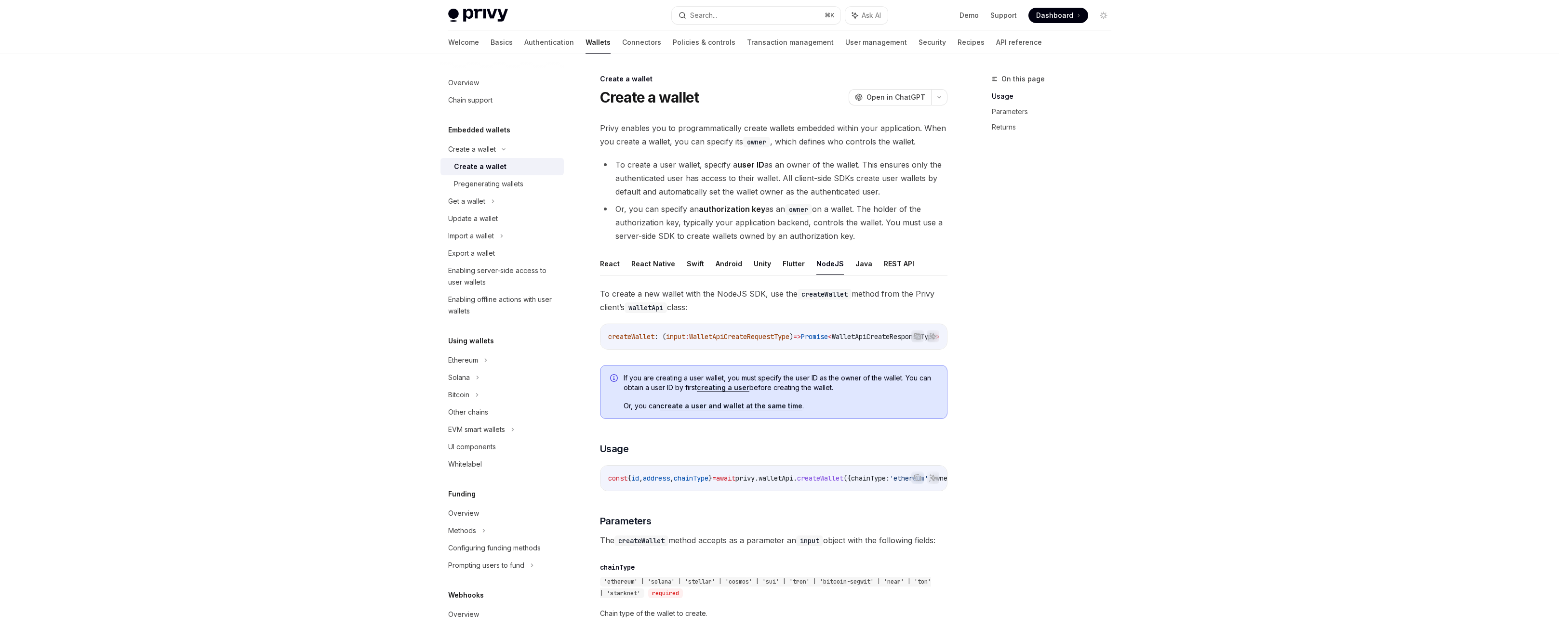
type textarea "*"
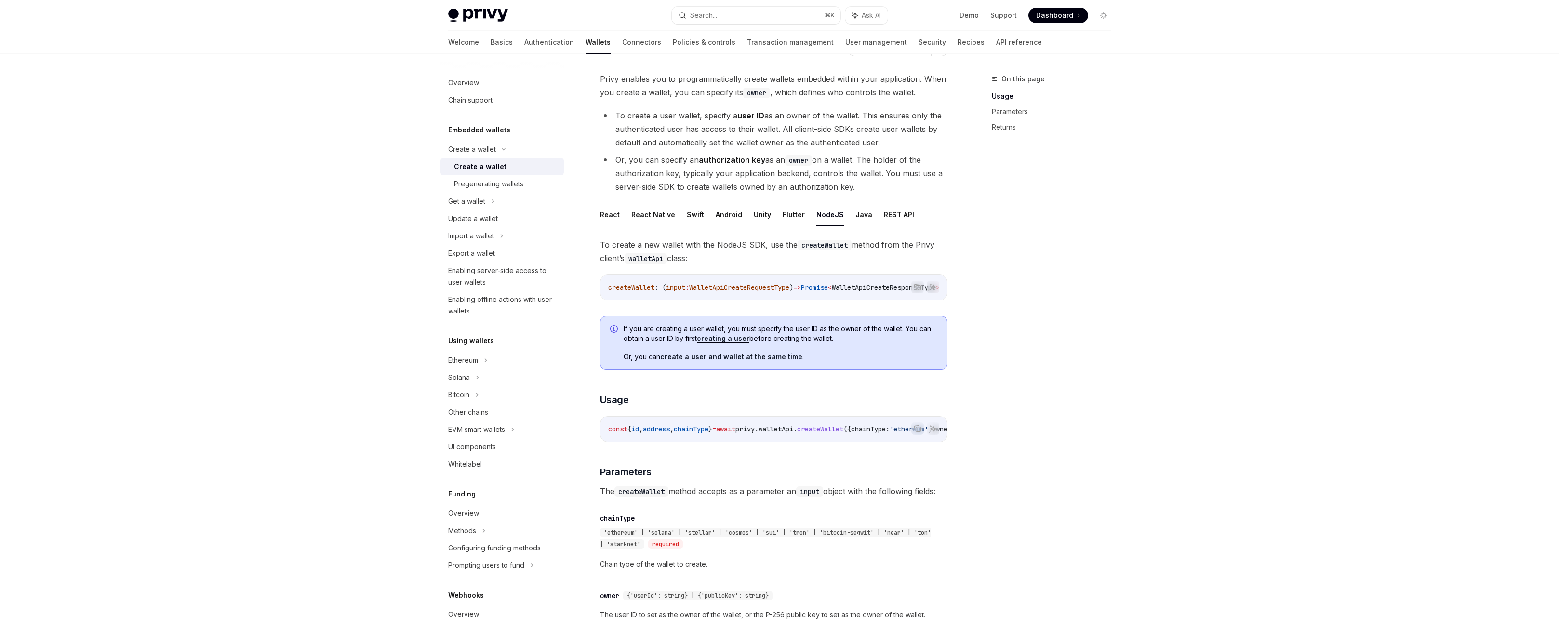
click at [729, 194] on li "Or, you can specify an authorization key as an owner on a wallet. The holder of…" at bounding box center [773, 173] width 347 height 40
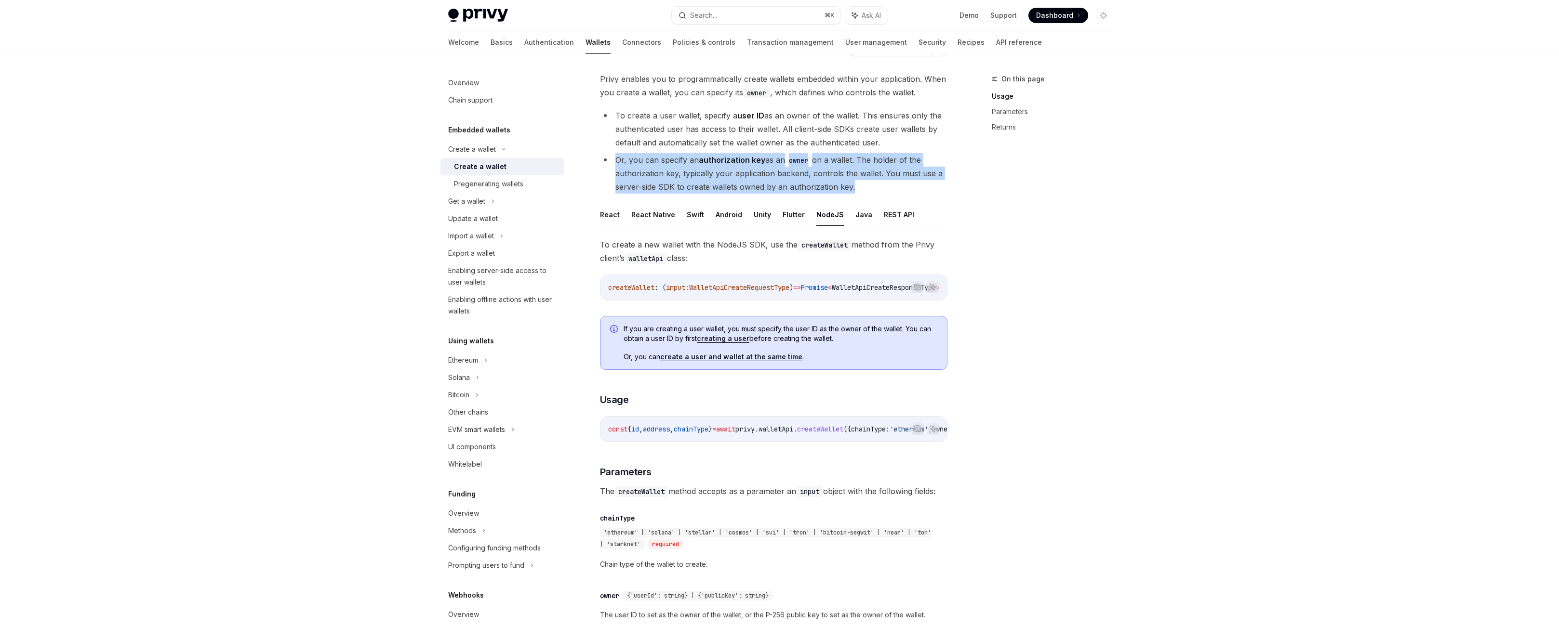
click at [728, 194] on li "Or, you can specify an authorization key as an owner on a wallet. The holder of…" at bounding box center [773, 173] width 347 height 40
click at [765, 194] on li "Or, you can specify an authorization key as an owner on a wallet. The holder of…" at bounding box center [773, 173] width 347 height 40
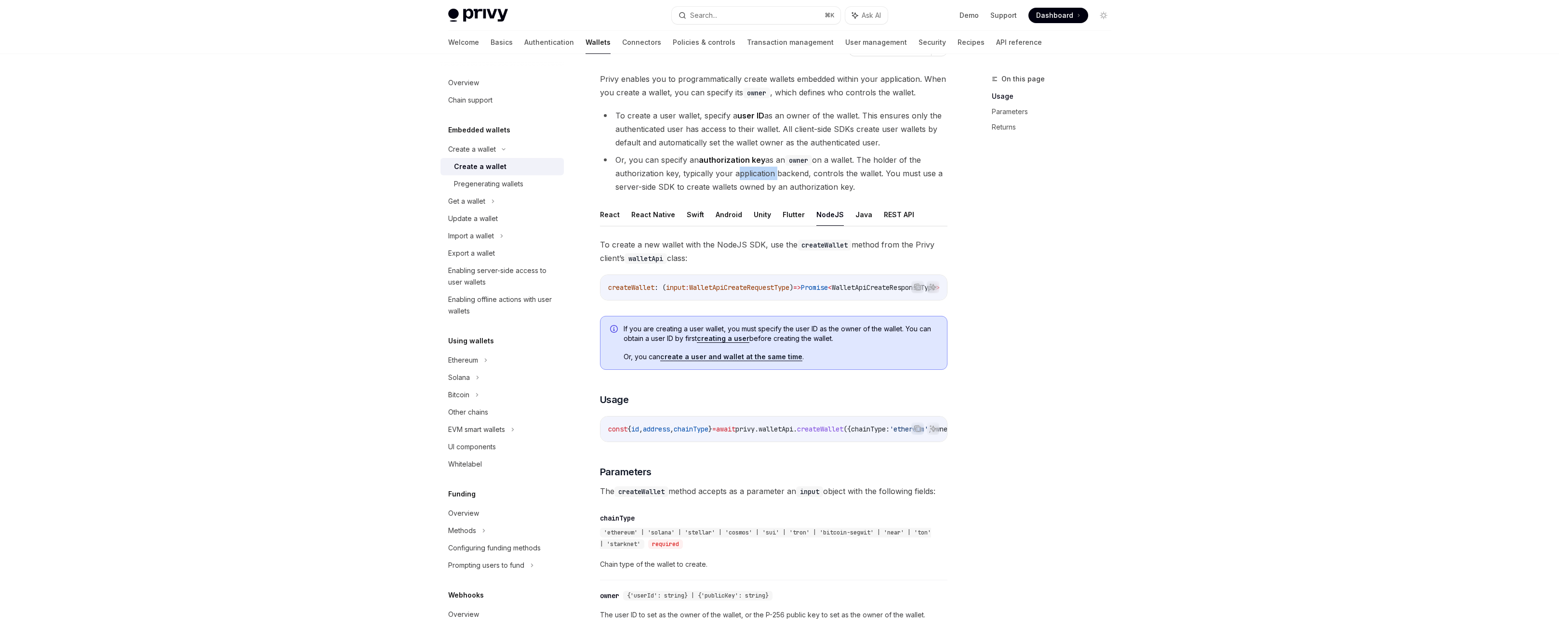
click at [765, 194] on li "Or, you can specify an authorization key as an owner on a wallet. The holder of…" at bounding box center [773, 173] width 347 height 40
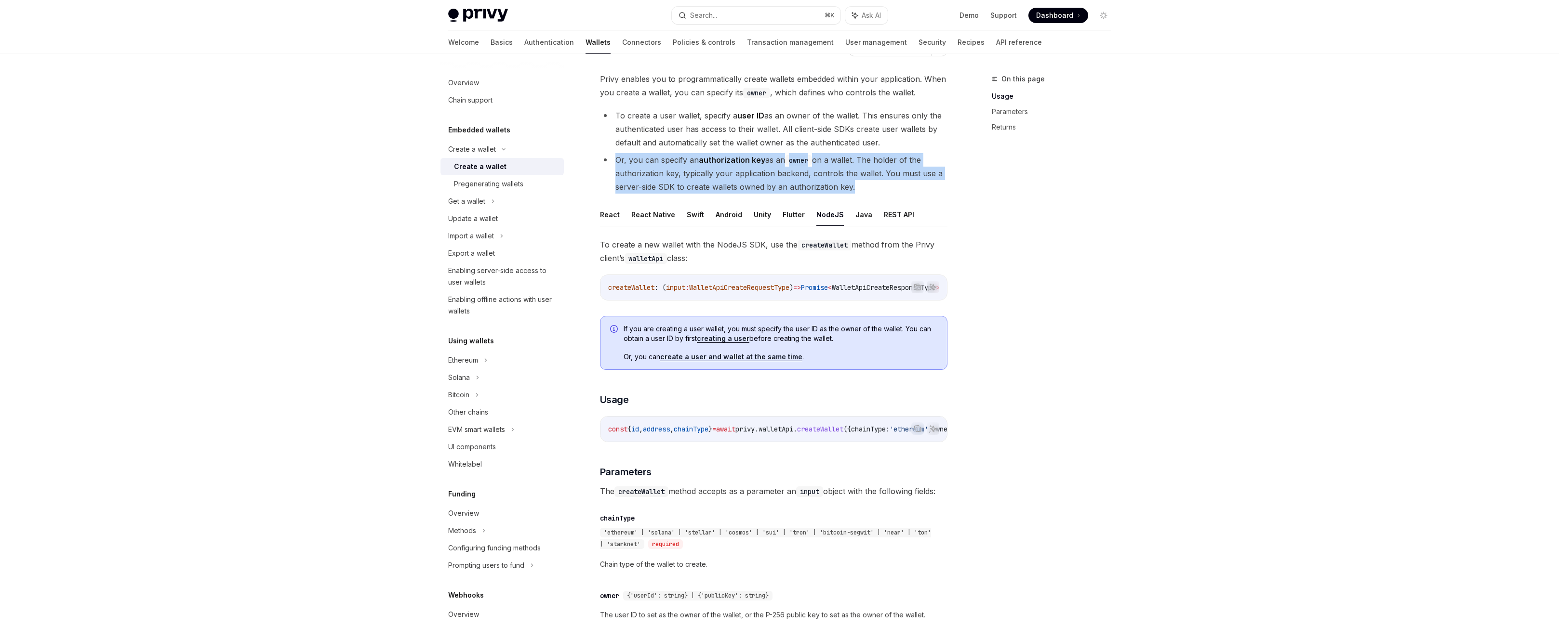
click at [765, 194] on li "Or, you can specify an authorization key as an owner on a wallet. The holder of…" at bounding box center [773, 173] width 347 height 40
click at [826, 194] on li "Or, you can specify an authorization key as an owner on a wallet. The holder of…" at bounding box center [773, 173] width 347 height 40
click at [789, 194] on li "Or, you can specify an authorization key as an owner on a wallet. The holder of…" at bounding box center [773, 173] width 347 height 40
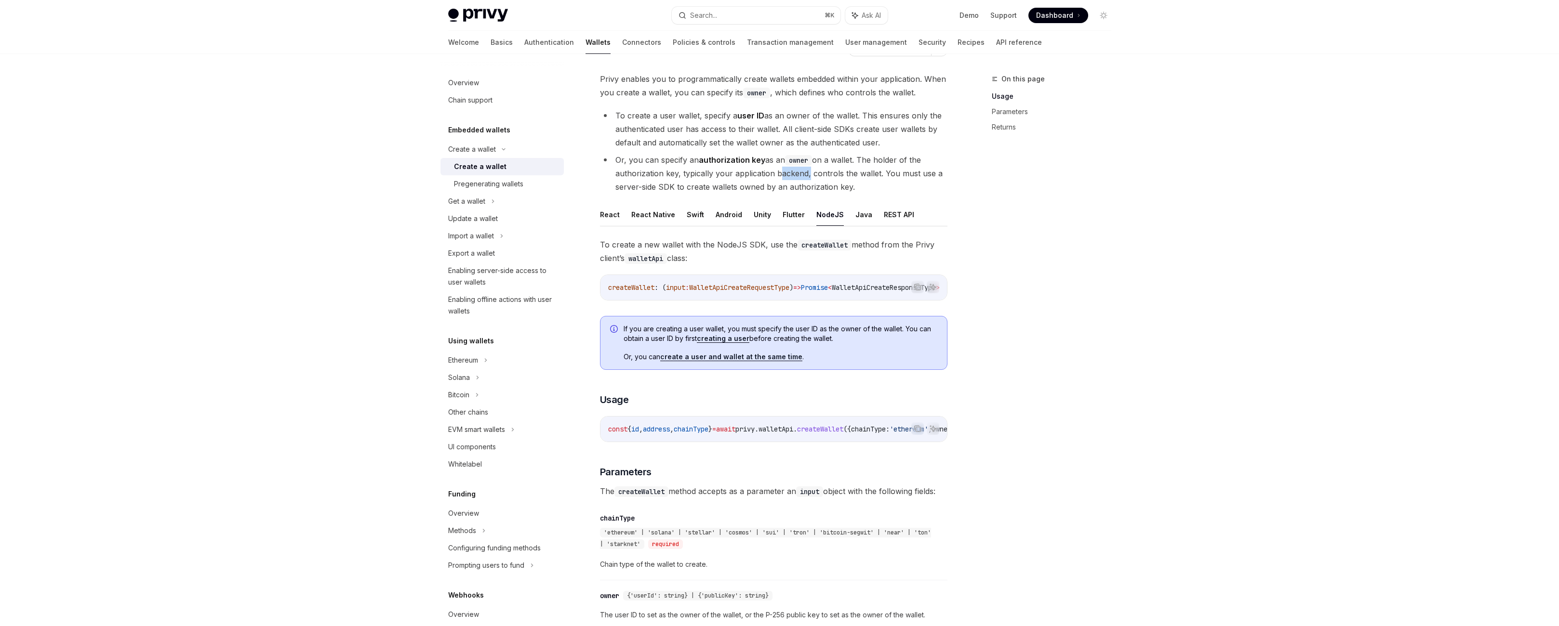
click at [789, 194] on li "Or, you can specify an authorization key as an owner on a wallet. The holder of…" at bounding box center [773, 173] width 347 height 40
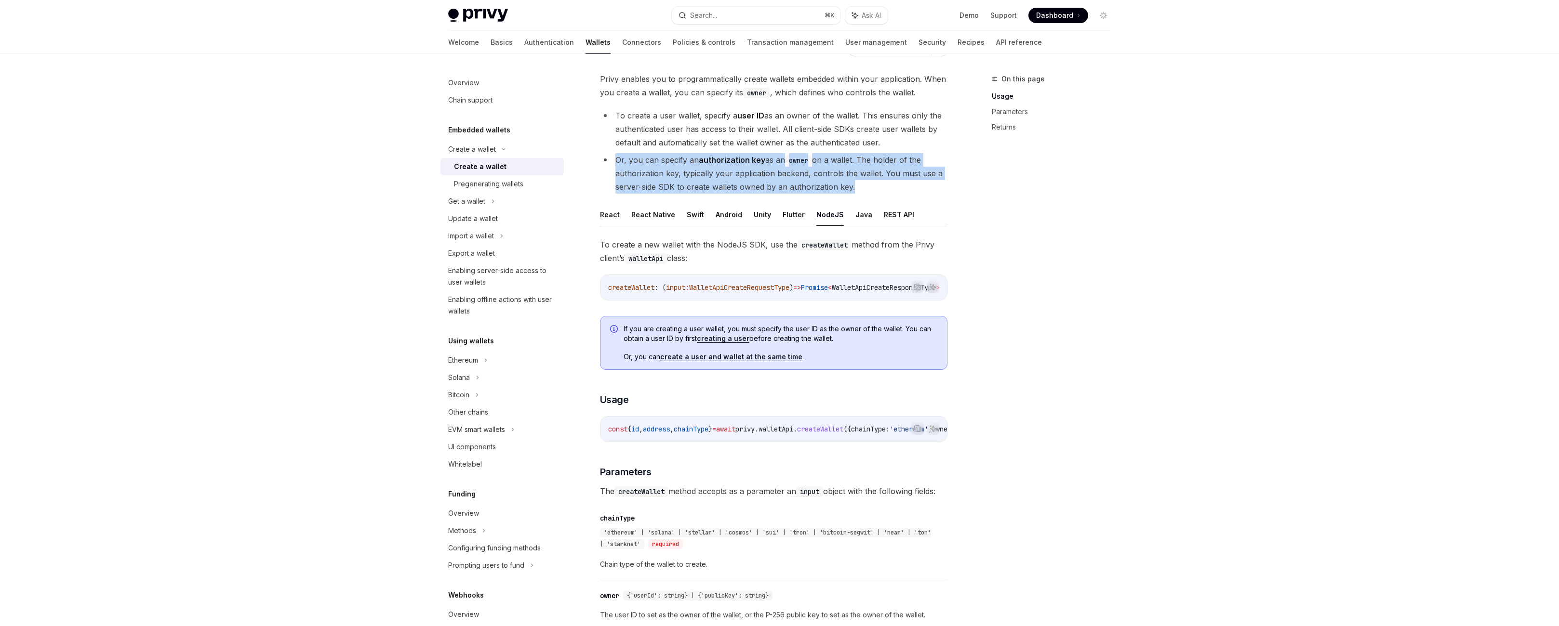
click at [789, 194] on li "Or, you can specify an authorization key as an owner on a wallet. The holder of…" at bounding box center [773, 173] width 347 height 40
click at [828, 194] on li "Or, you can specify an authorization key as an owner on a wallet. The holder of…" at bounding box center [773, 173] width 347 height 40
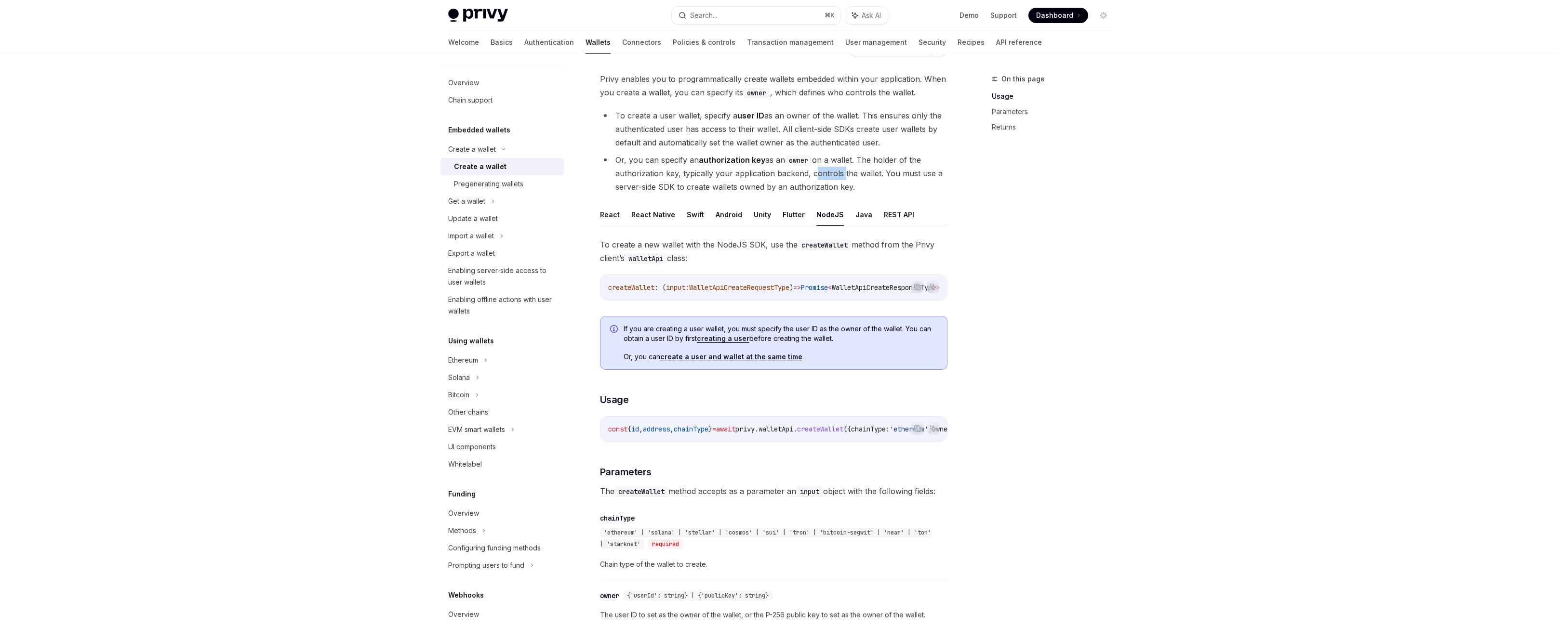
click at [828, 194] on li "Or, you can specify an authorization key as an owner on a wallet. The holder of…" at bounding box center [773, 173] width 347 height 40
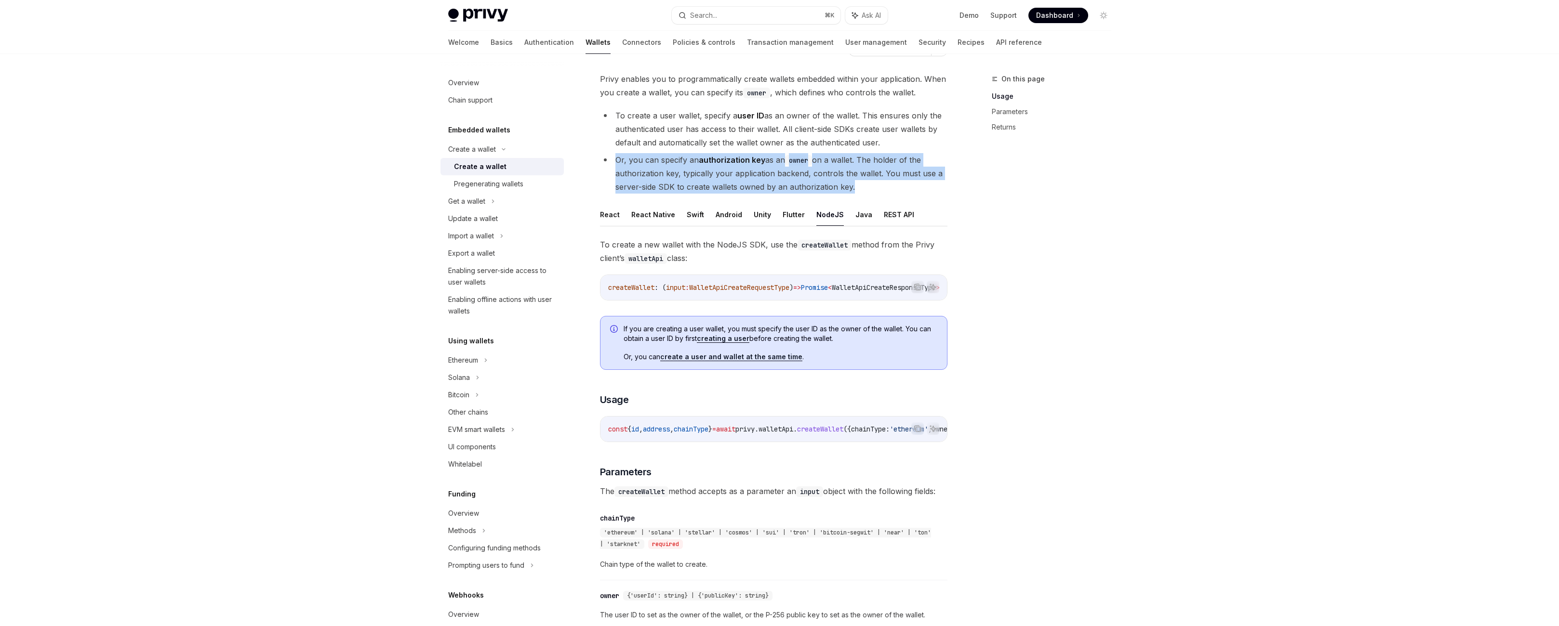
click at [828, 194] on li "Or, you can specify an authorization key as an owner on a wallet. The holder of…" at bounding box center [773, 173] width 347 height 40
click at [857, 194] on li "Or, you can specify an authorization key as an owner on a wallet. The holder of…" at bounding box center [773, 173] width 347 height 40
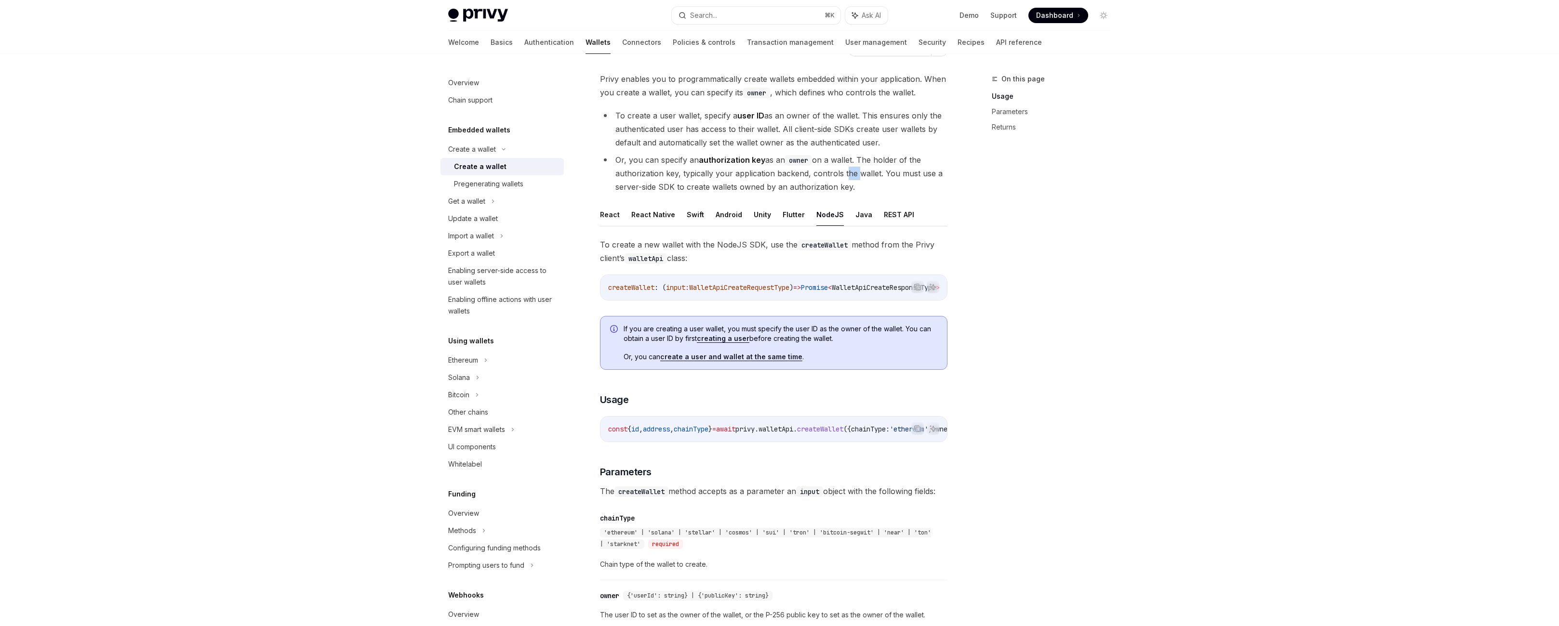
click at [857, 194] on li "Or, you can specify an authorization key as an owner on a wallet. The holder of…" at bounding box center [773, 173] width 347 height 40
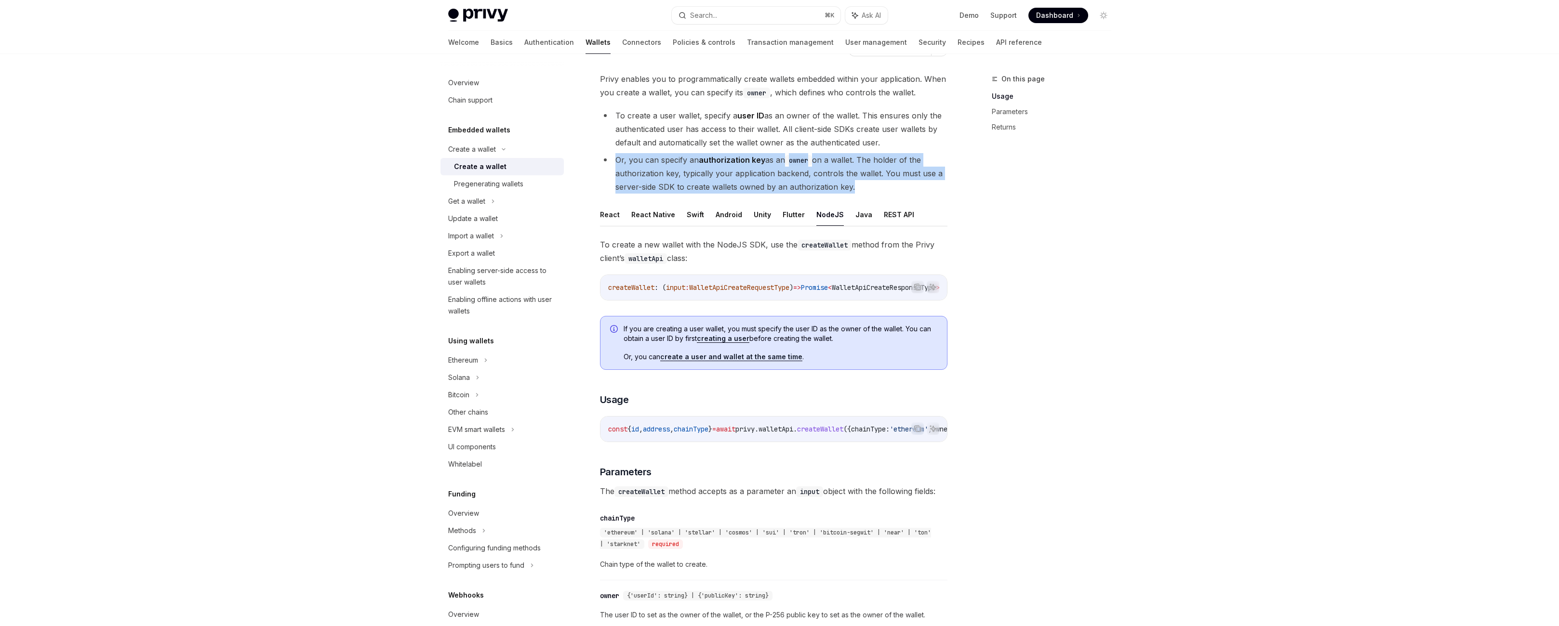
drag, startPoint x: 857, startPoint y: 237, endPoint x: 859, endPoint y: 244, distance: 7.8
click at [857, 194] on li "Or, you can specify an authorization key as an owner on a wallet. The holder of…" at bounding box center [773, 173] width 347 height 40
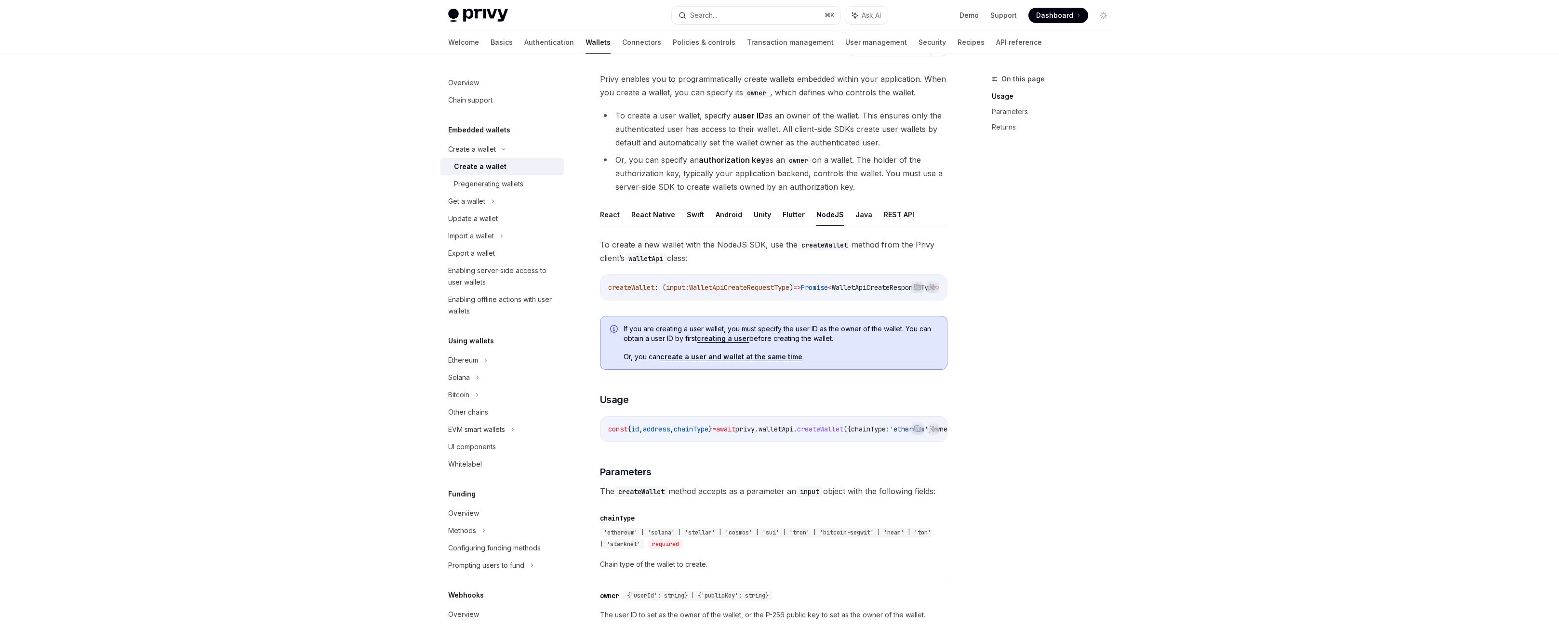
click at [859, 194] on li "Or, you can specify an authorization key as an owner on a wallet. The holder of…" at bounding box center [773, 173] width 347 height 40
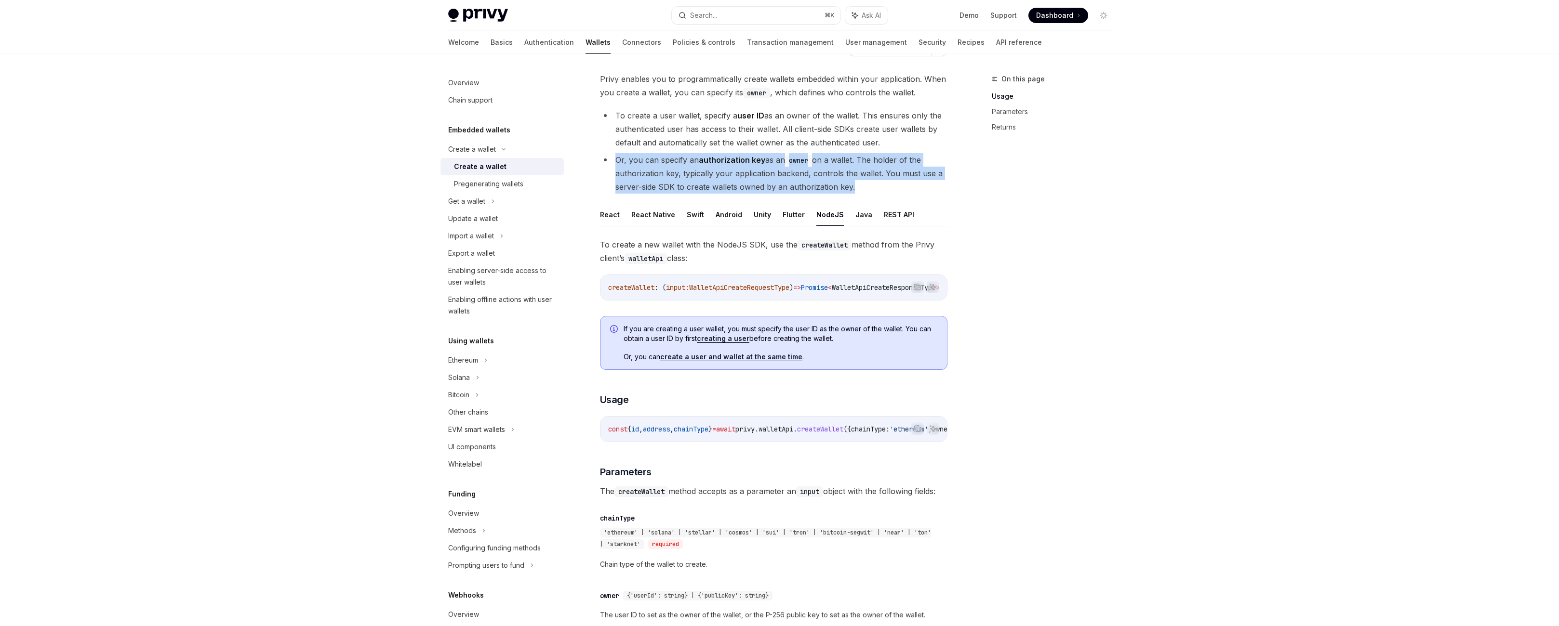
drag, startPoint x: 859, startPoint y: 247, endPoint x: 845, endPoint y: 246, distance: 14.5
click at [859, 194] on li "Or, you can specify an authorization key as an owner on a wallet. The holder of…" at bounding box center [773, 173] width 347 height 40
click at [766, 194] on li "Or, you can specify an authorization key as an owner on a wallet. The holder of…" at bounding box center [773, 173] width 347 height 40
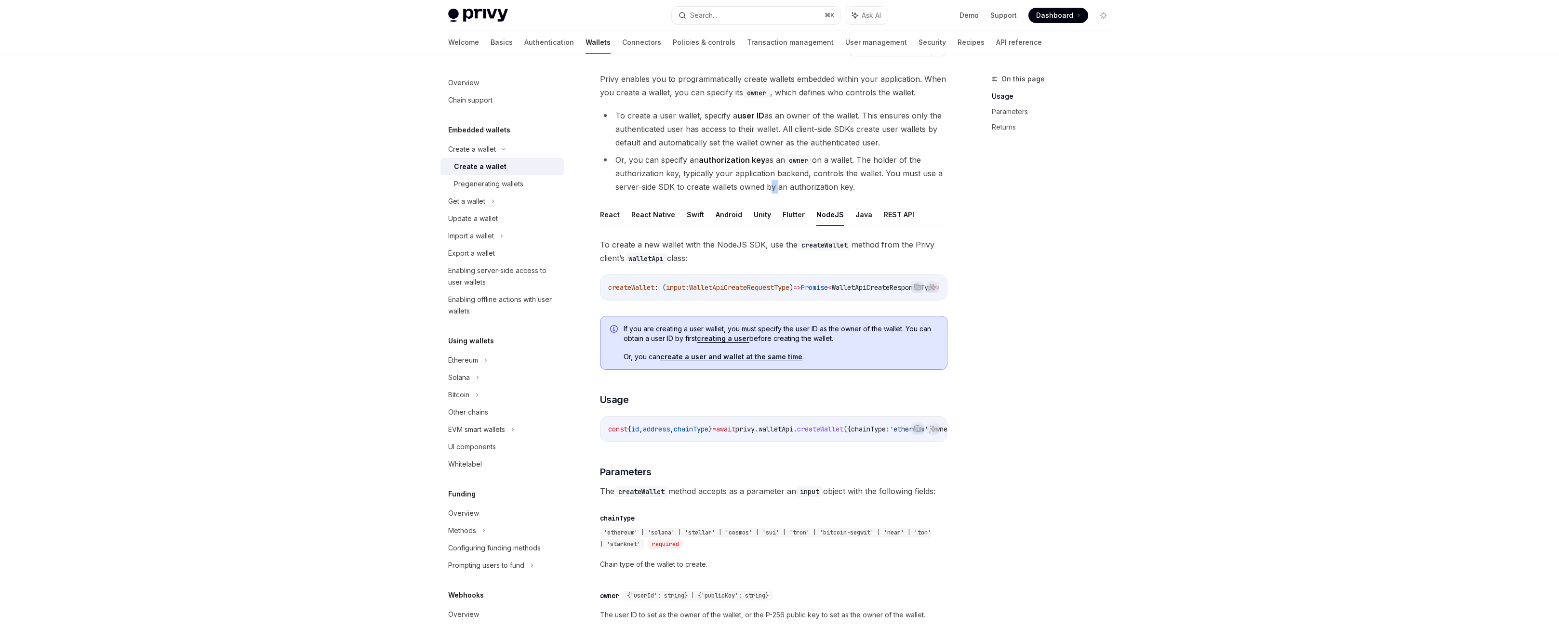
click at [766, 194] on li "Or, you can specify an authorization key as an owner on a wallet. The holder of…" at bounding box center [773, 173] width 347 height 40
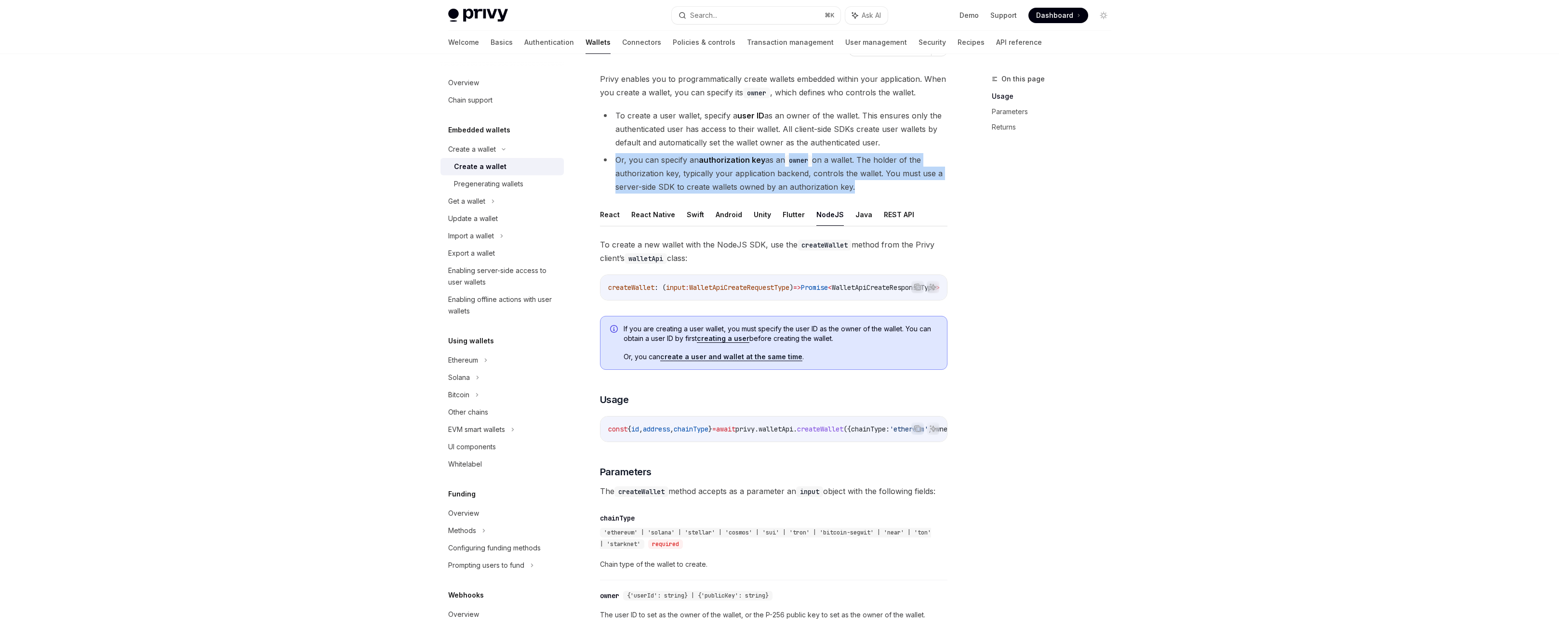
click at [766, 194] on li "Or, you can specify an authorization key as an owner on a wallet. The holder of…" at bounding box center [773, 173] width 347 height 40
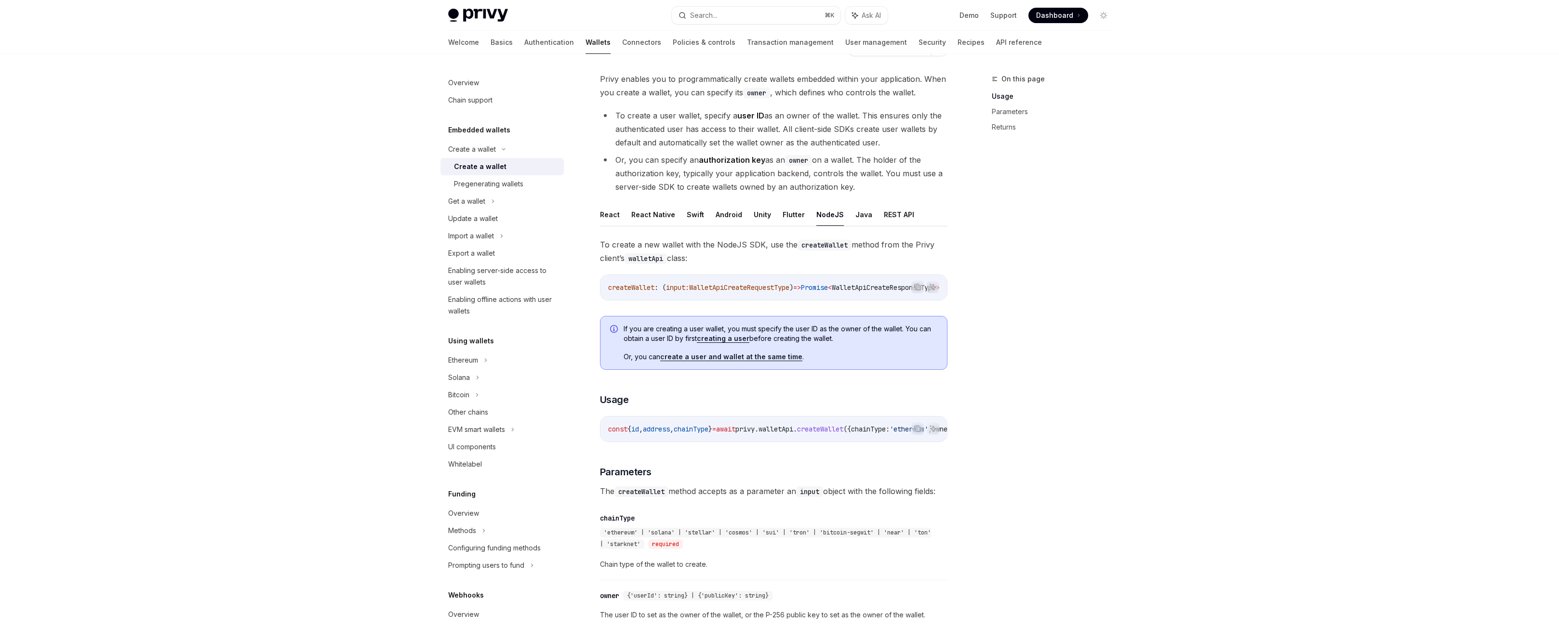
click at [817, 194] on li "Or, you can specify an authorization key as an owner on a wallet. The holder of…" at bounding box center [773, 173] width 347 height 40
